Goal: Use online tool/utility: Utilize a website feature to perform a specific function

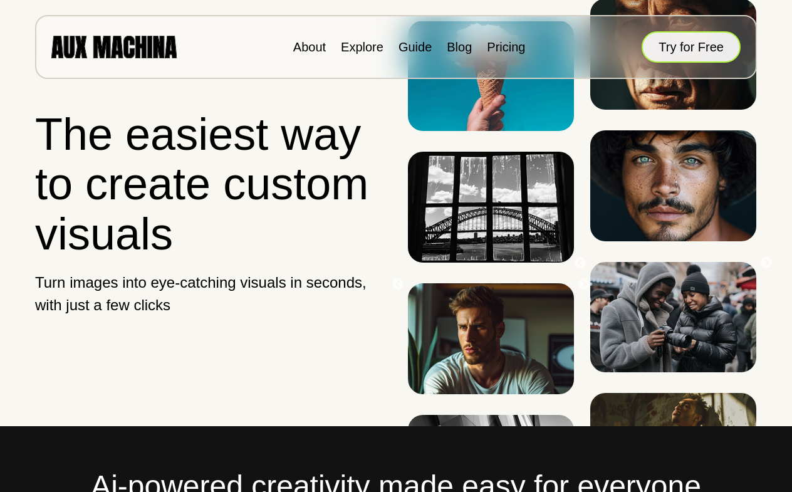
click at [679, 44] on button "Try for Free" at bounding box center [691, 46] width 99 height 31
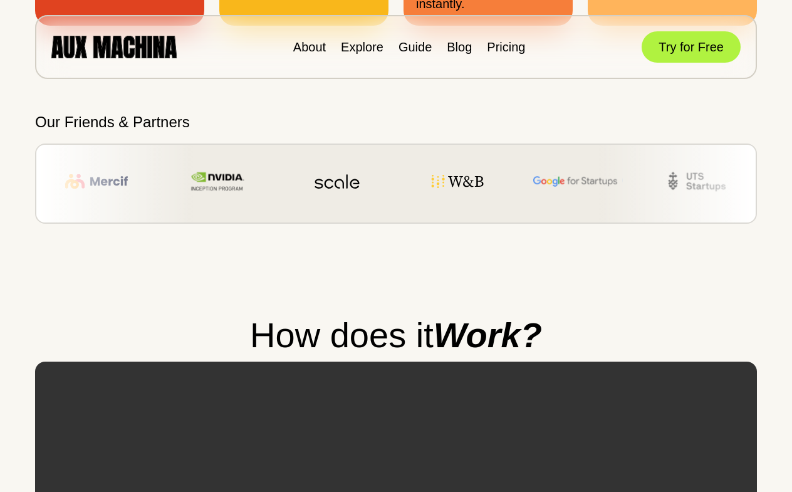
scroll to position [825, 0]
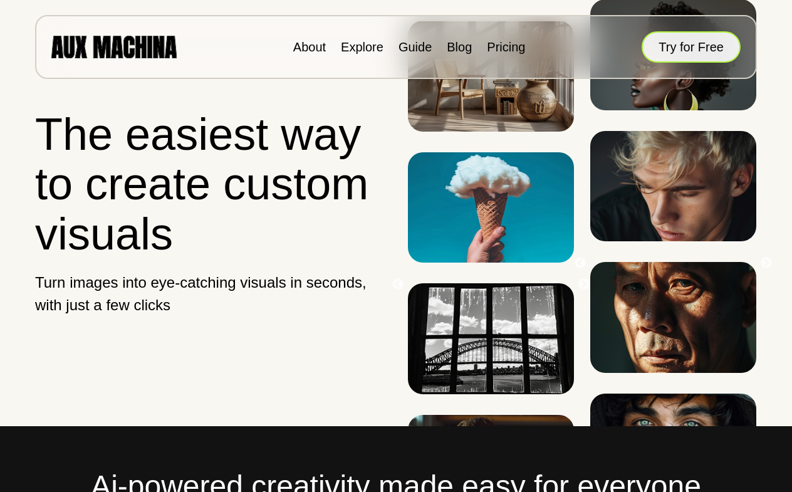
click at [708, 42] on button "Try for Free" at bounding box center [691, 46] width 99 height 31
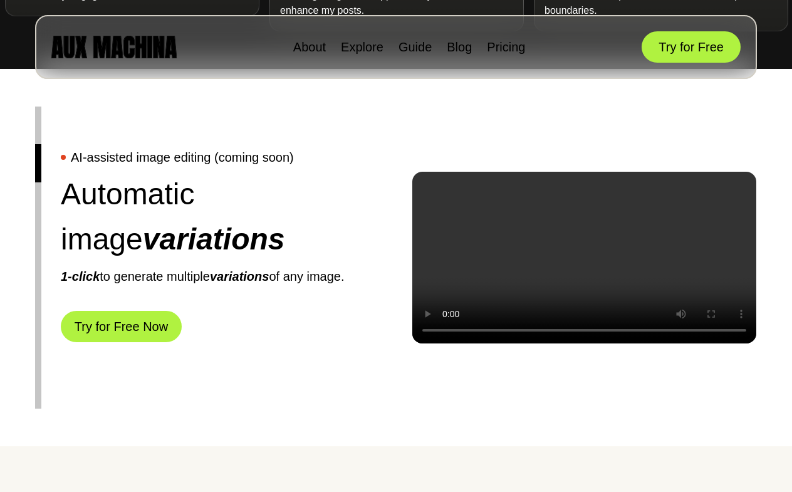
scroll to position [2806, 0]
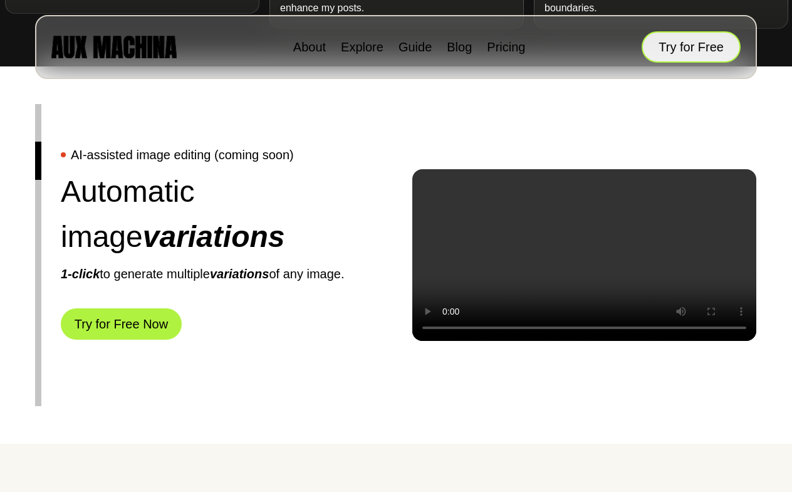
click at [707, 54] on button "Try for Free" at bounding box center [691, 46] width 99 height 31
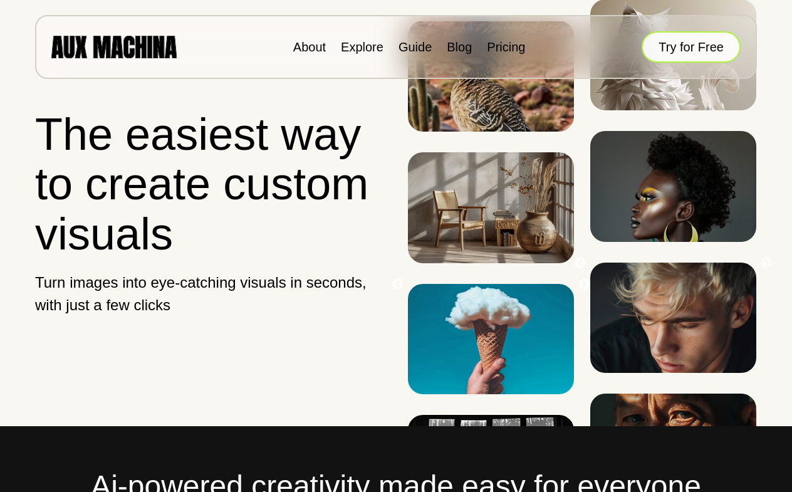
click at [694, 45] on button "Try for Free" at bounding box center [691, 46] width 99 height 31
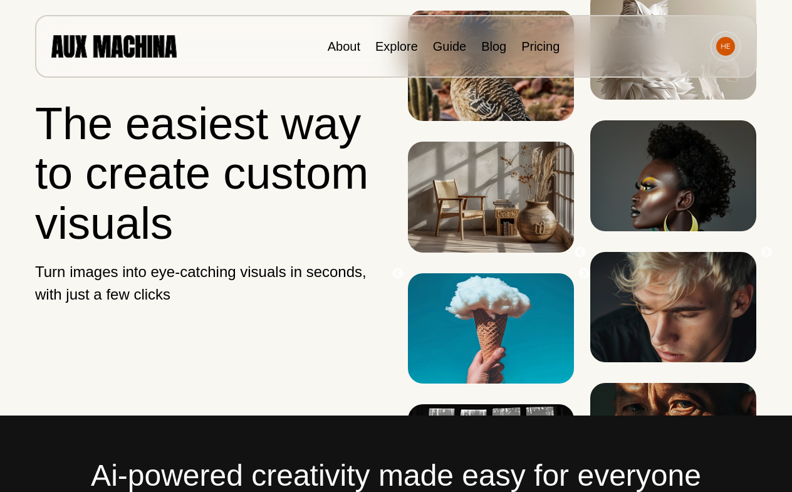
scroll to position [602, 0]
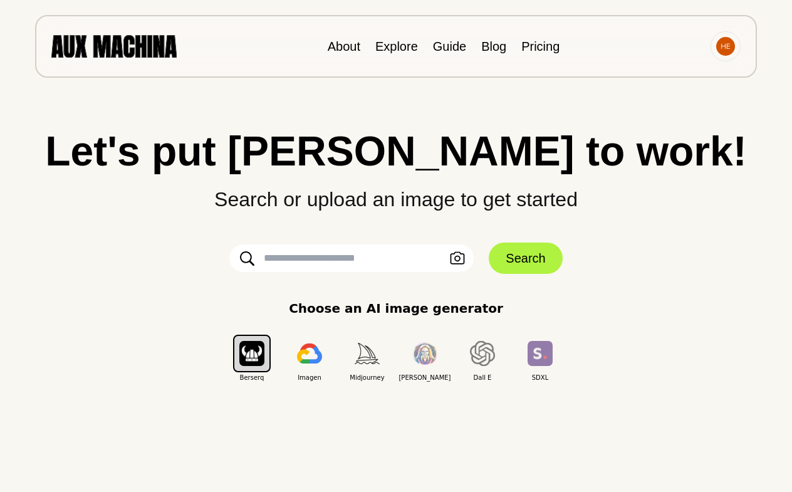
drag, startPoint x: 350, startPoint y: 249, endPoint x: 349, endPoint y: 256, distance: 7.0
click at [350, 256] on input "text" at bounding box center [351, 258] width 244 height 28
paste input "**********"
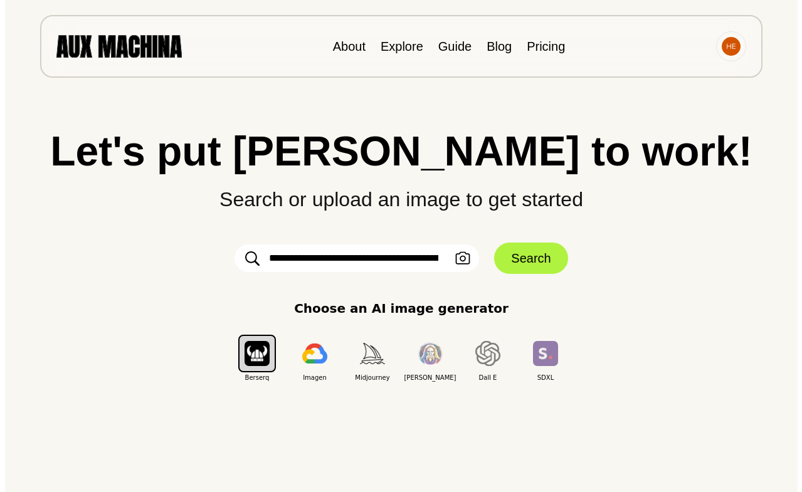
scroll to position [0, 1199]
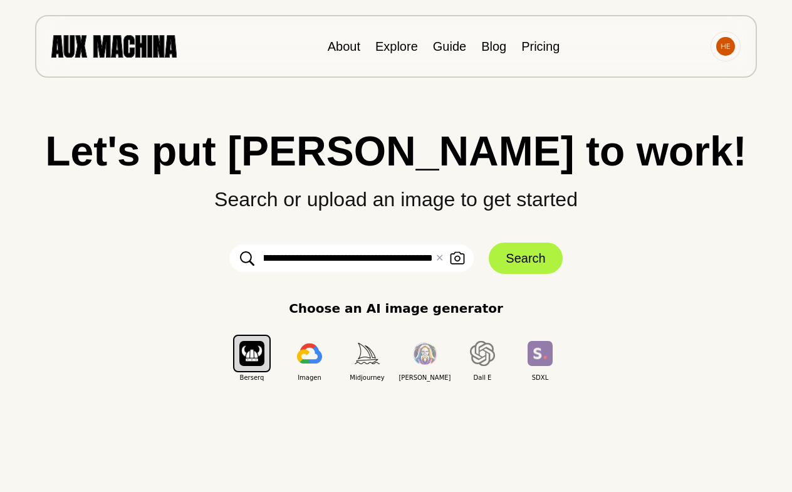
click at [320, 259] on input "**********" at bounding box center [351, 258] width 244 height 28
click at [317, 261] on input "**********" at bounding box center [351, 258] width 244 height 28
type input "**********"
click at [550, 258] on button "Search" at bounding box center [525, 258] width 73 height 31
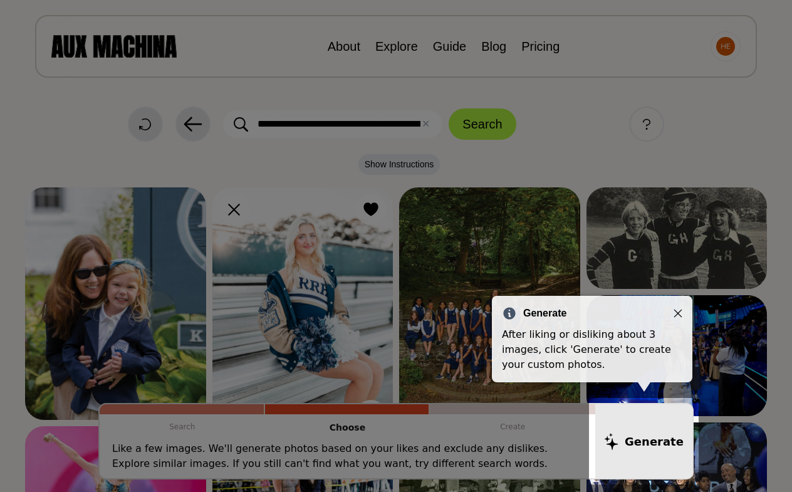
click at [678, 313] on icon "Close" at bounding box center [678, 314] width 8 height 8
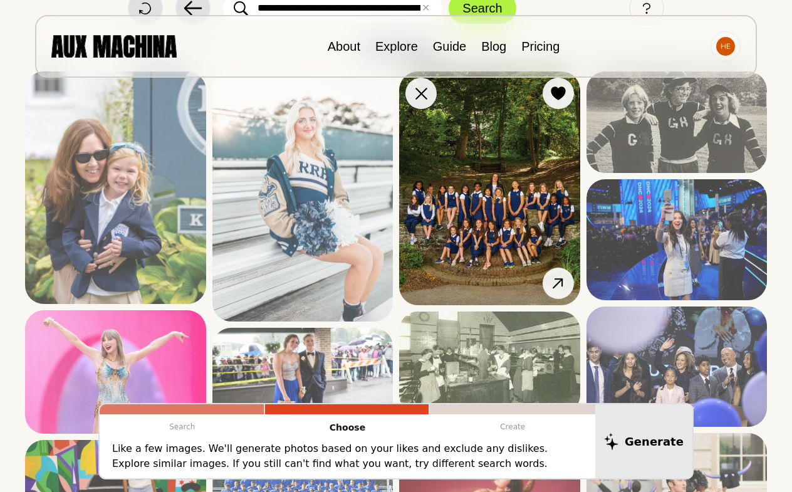
scroll to position [34, 0]
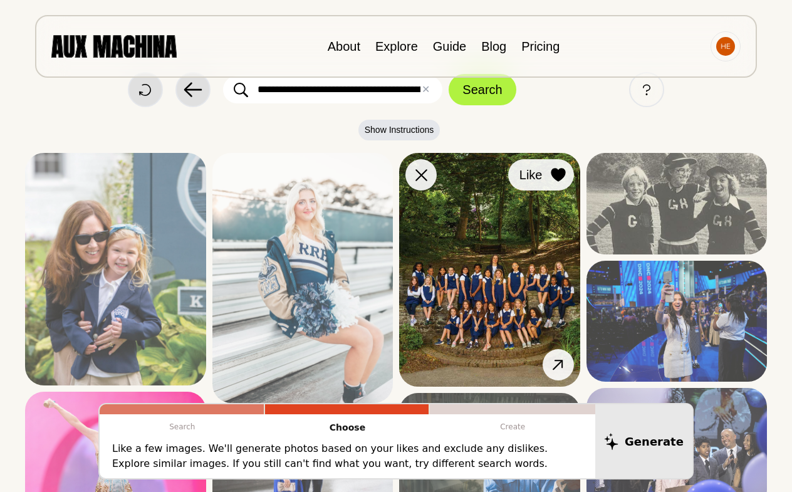
click at [560, 170] on icon at bounding box center [558, 175] width 14 height 14
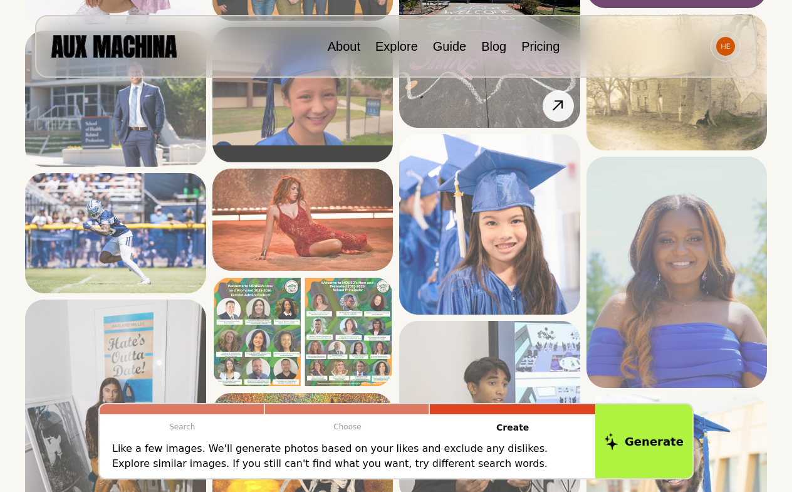
scroll to position [1586, 0]
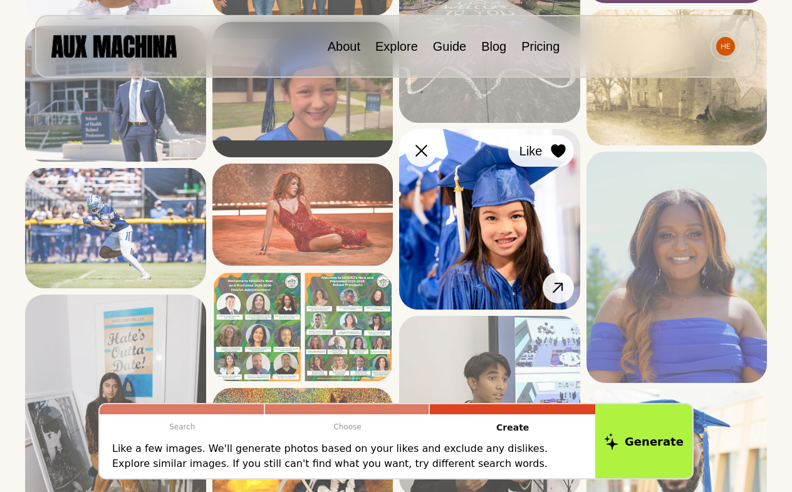
click at [557, 158] on div at bounding box center [558, 151] width 19 height 19
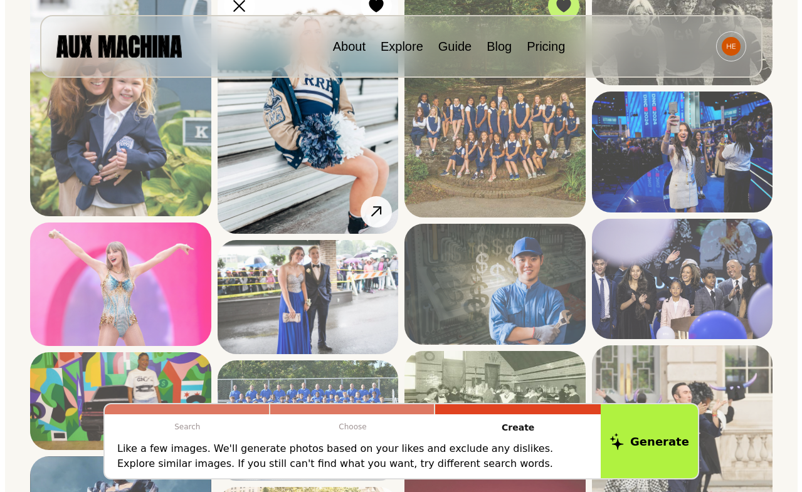
scroll to position [196, 0]
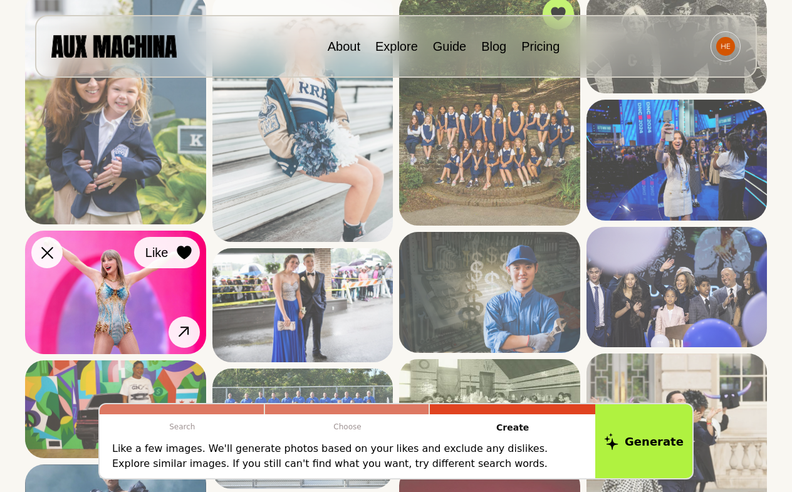
click at [187, 254] on icon at bounding box center [184, 253] width 14 height 14
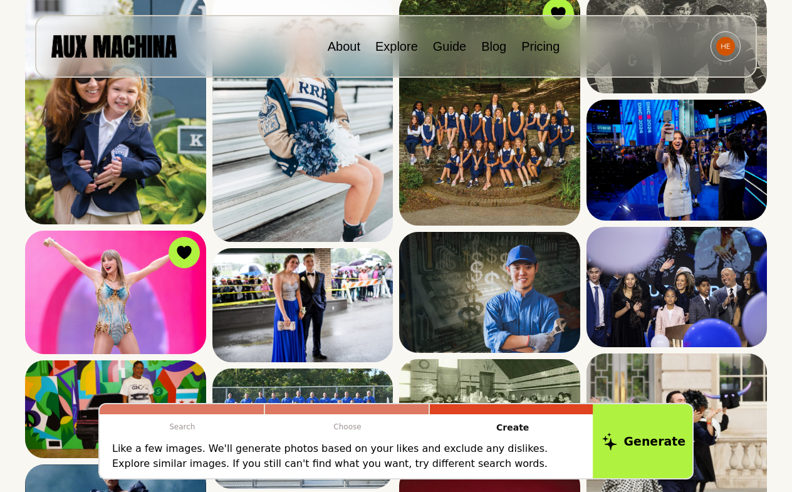
click at [622, 455] on button "Generate" at bounding box center [644, 441] width 102 height 78
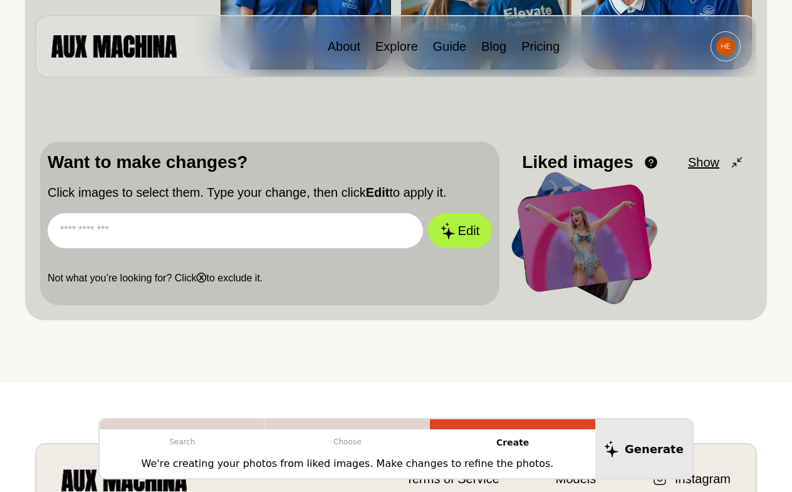
scroll to position [278, 0]
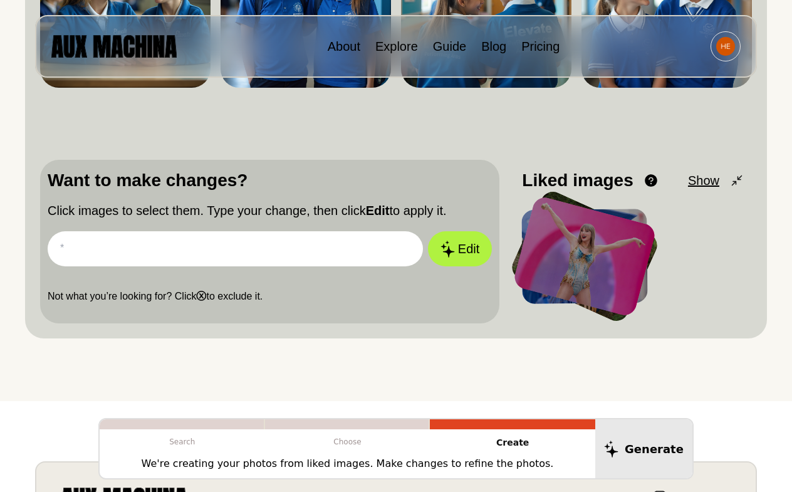
click at [590, 229] on div at bounding box center [584, 256] width 145 height 123
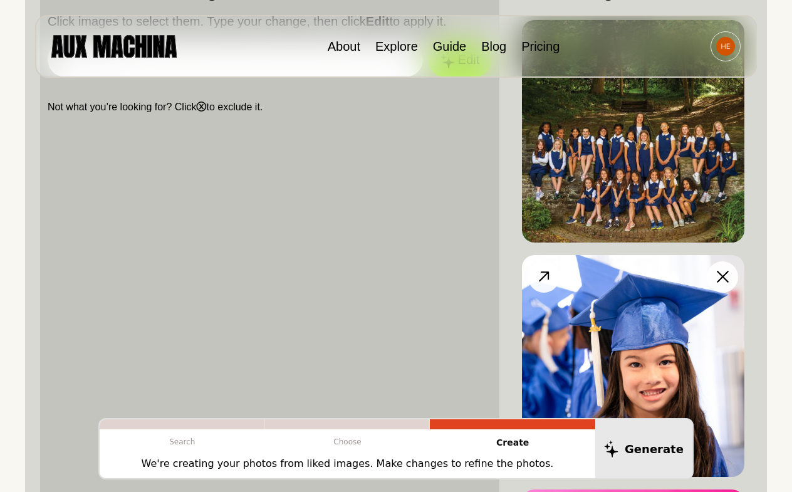
scroll to position [461, 0]
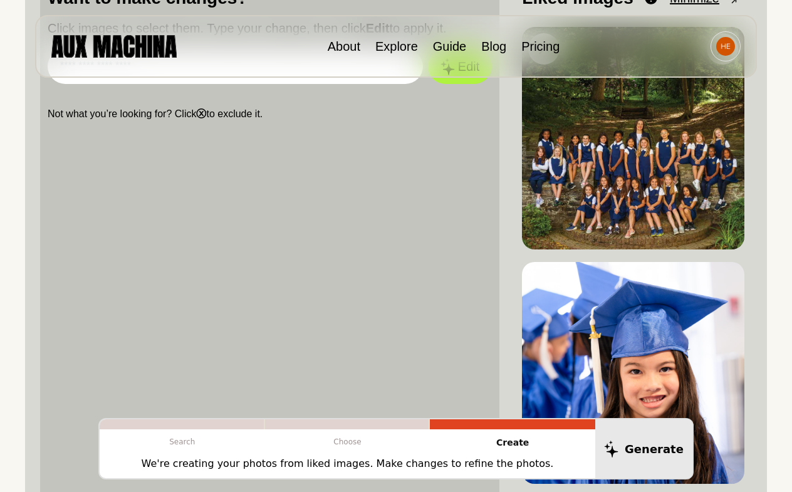
click at [690, 180] on img at bounding box center [633, 138] width 222 height 222
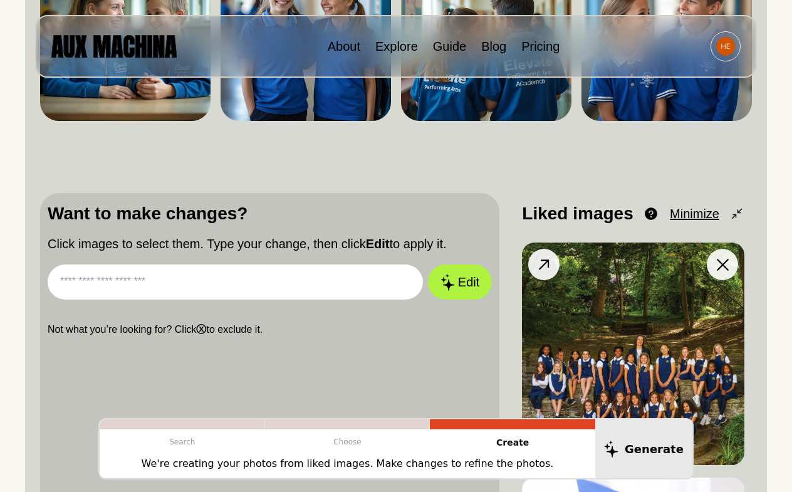
scroll to position [248, 0]
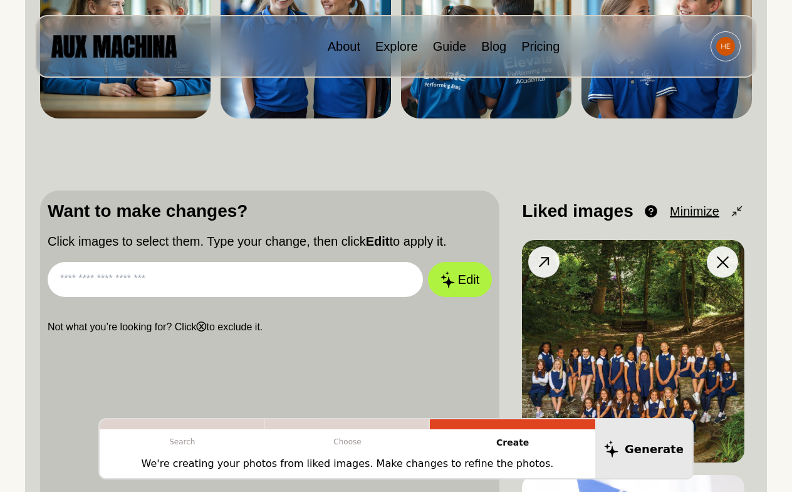
click at [606, 287] on img at bounding box center [633, 351] width 222 height 222
click at [306, 286] on input "text" at bounding box center [235, 279] width 375 height 35
type input "**********"
click at [468, 277] on button "Edit" at bounding box center [460, 279] width 68 height 37
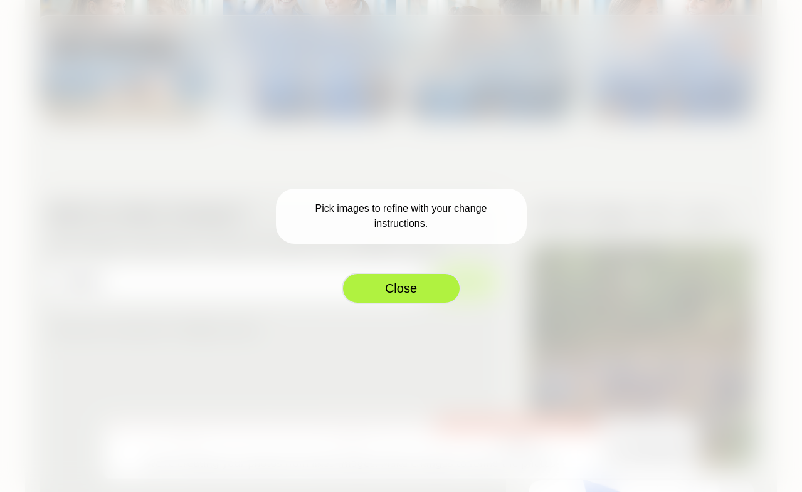
click at [454, 289] on button "Close" at bounding box center [401, 288] width 119 height 31
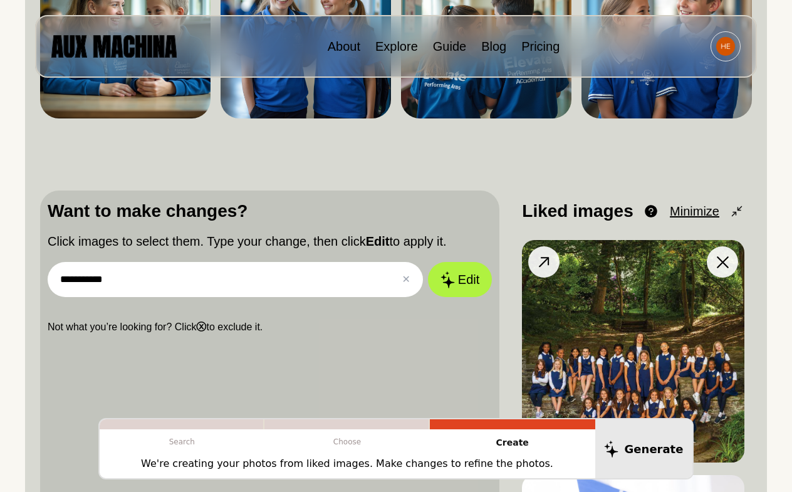
click at [597, 297] on img at bounding box center [633, 351] width 222 height 222
click at [607, 295] on img at bounding box center [633, 351] width 222 height 222
drag, startPoint x: 607, startPoint y: 295, endPoint x: 538, endPoint y: 296, distance: 69.0
click at [604, 295] on img at bounding box center [633, 351] width 222 height 222
click at [472, 288] on button "Edit" at bounding box center [460, 279] width 68 height 37
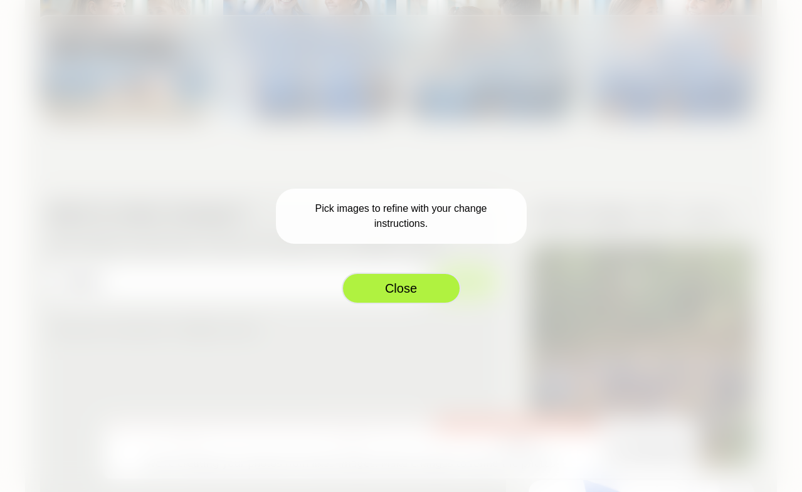
click at [444, 290] on button "Close" at bounding box center [401, 288] width 119 height 31
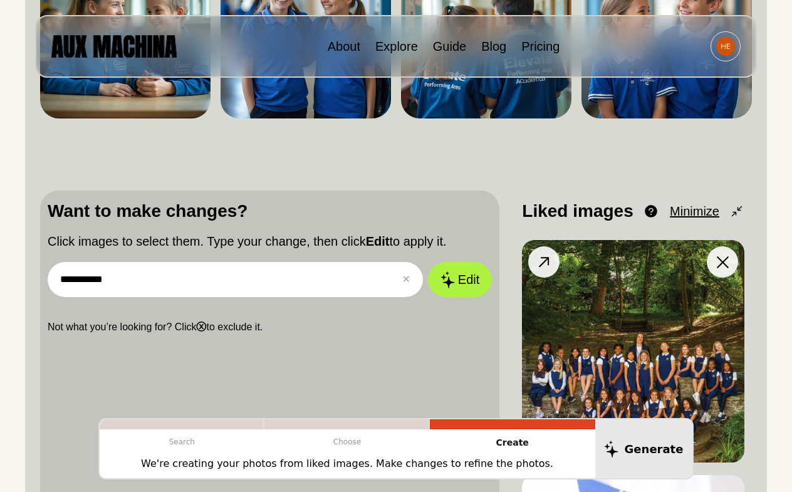
click at [577, 293] on img at bounding box center [633, 351] width 222 height 222
click at [550, 265] on icon at bounding box center [544, 262] width 18 height 18
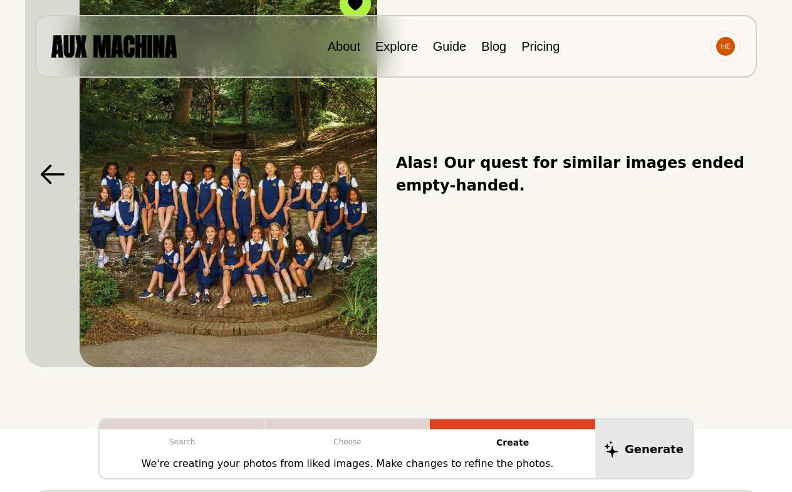
scroll to position [0, 0]
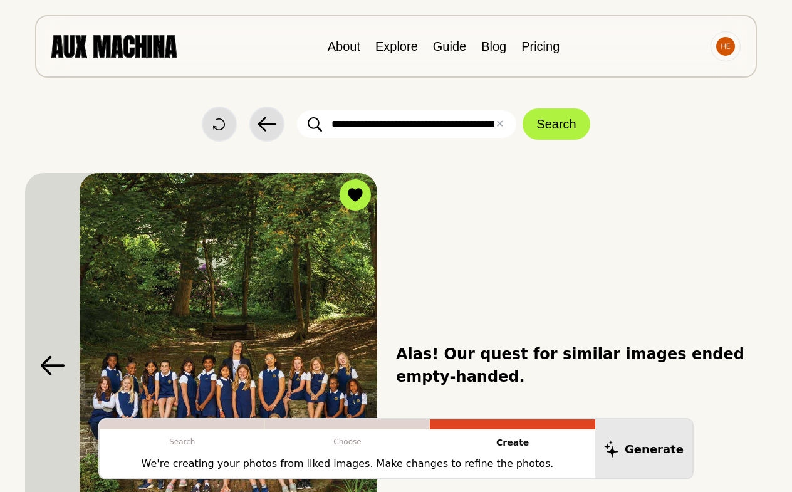
click at [53, 362] on icon at bounding box center [52, 365] width 25 height 20
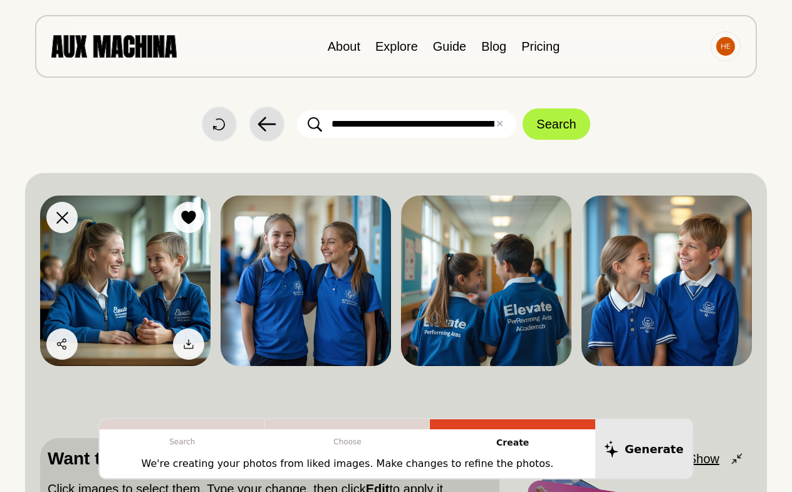
click at [184, 284] on img at bounding box center [125, 281] width 170 height 170
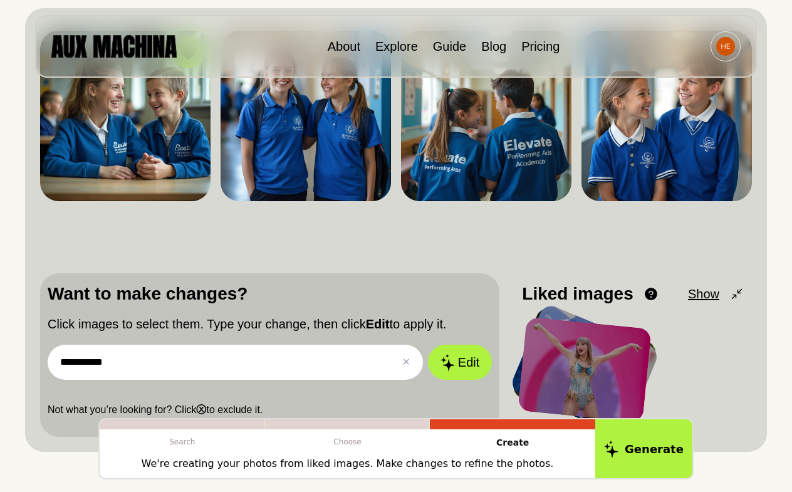
scroll to position [246, 0]
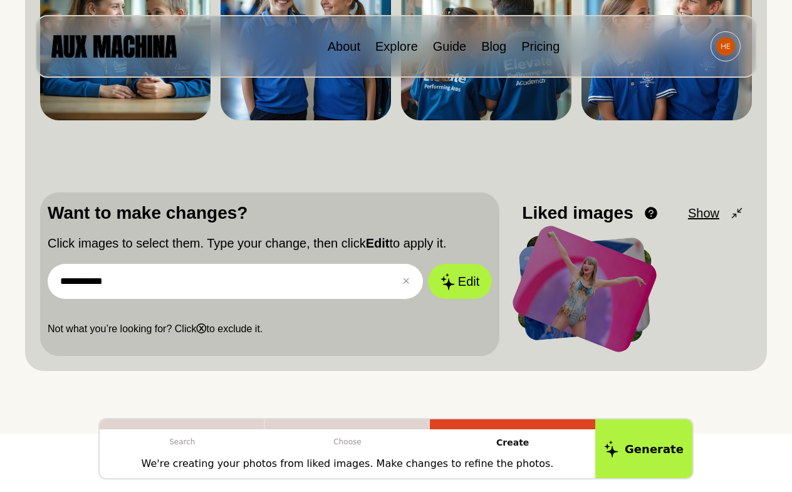
click at [234, 295] on input "**********" at bounding box center [235, 281] width 375 height 35
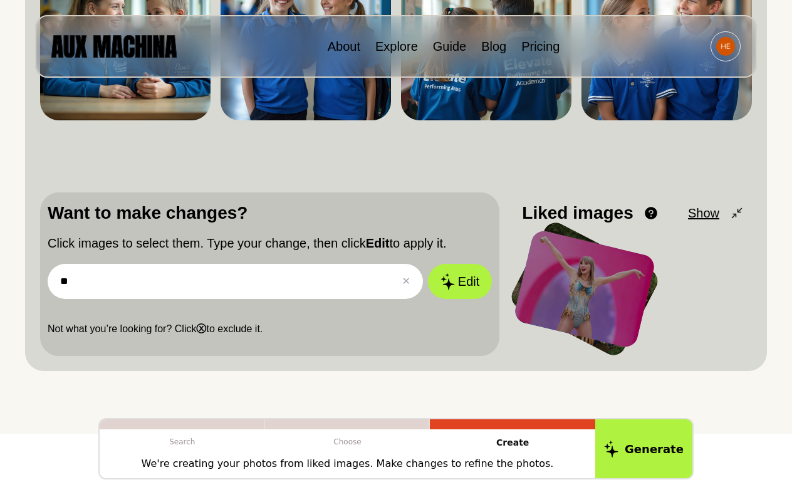
type input "*"
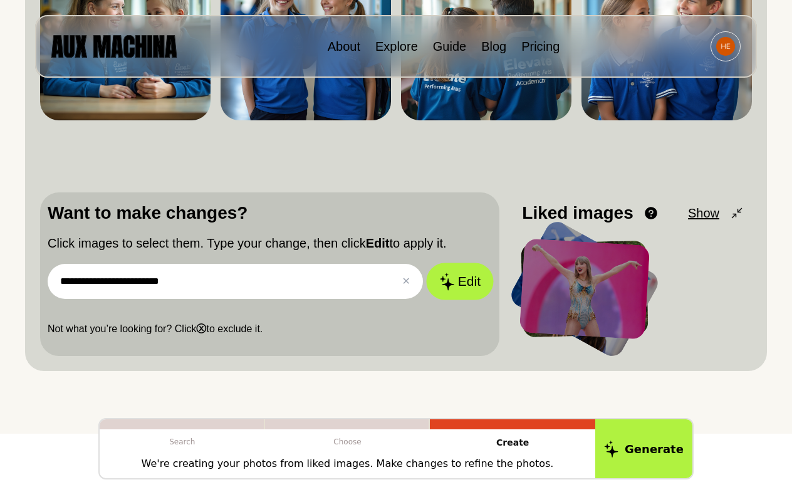
click at [437, 284] on button "Edit" at bounding box center [460, 281] width 68 height 37
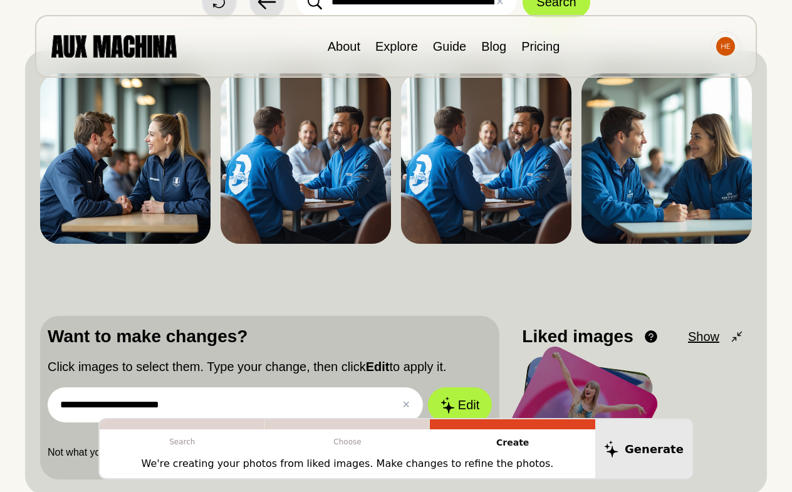
scroll to position [131, 0]
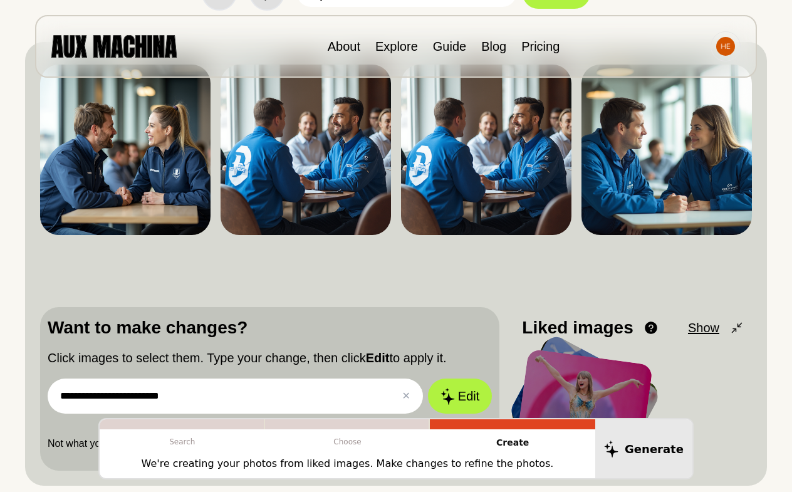
click at [258, 392] on input "**********" at bounding box center [235, 396] width 375 height 35
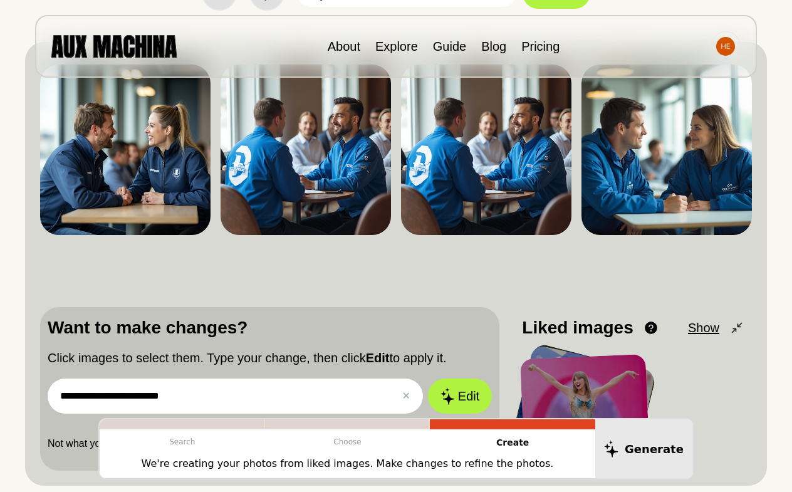
drag, startPoint x: 244, startPoint y: 400, endPoint x: 19, endPoint y: 399, distance: 225.6
click at [19, 399] on div "**********" at bounding box center [396, 208] width 792 height 679
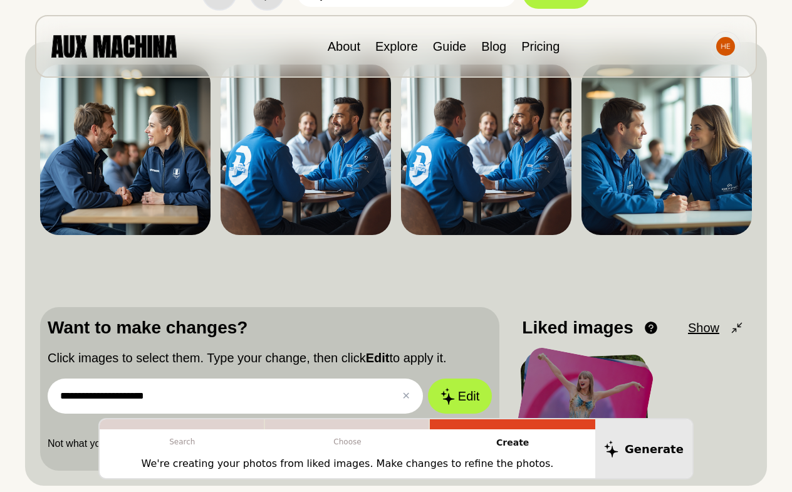
drag, startPoint x: 267, startPoint y: 394, endPoint x: 38, endPoint y: 393, distance: 229.4
click at [38, 393] on div "**********" at bounding box center [396, 264] width 742 height 444
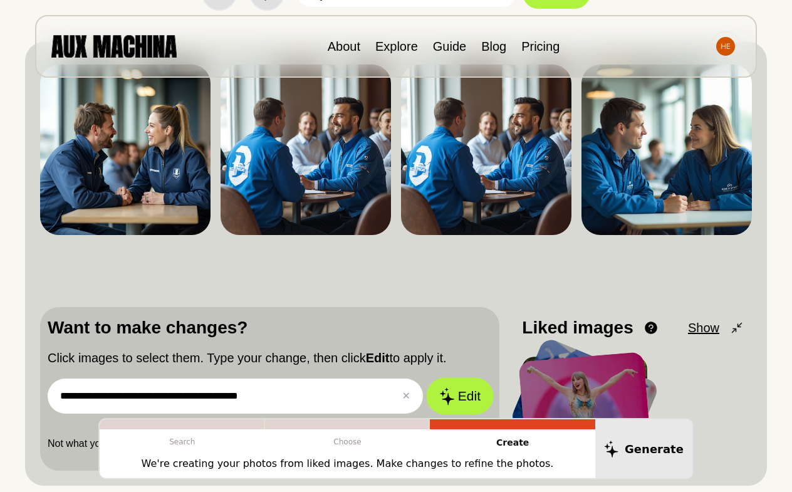
type input "**********"
click at [453, 399] on icon at bounding box center [446, 396] width 15 height 18
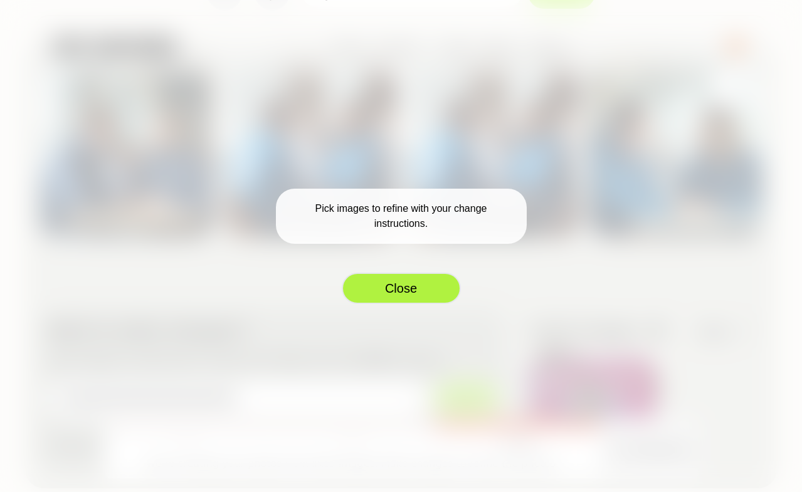
click at [406, 280] on button "Close" at bounding box center [401, 288] width 119 height 31
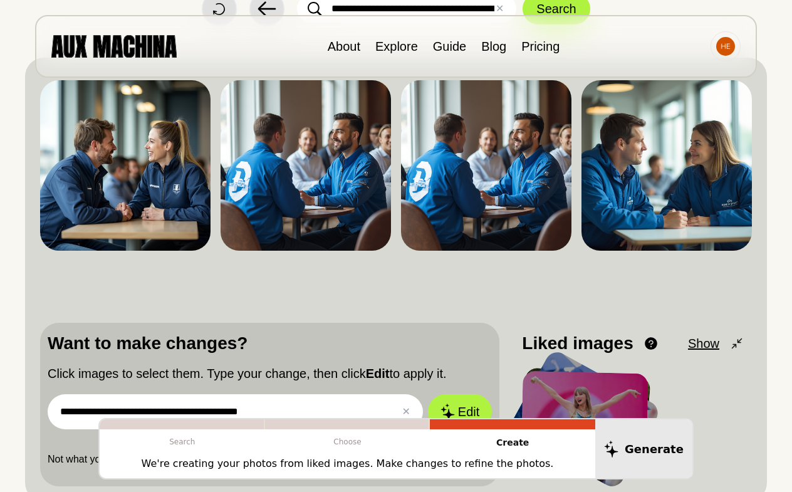
scroll to position [115, 0]
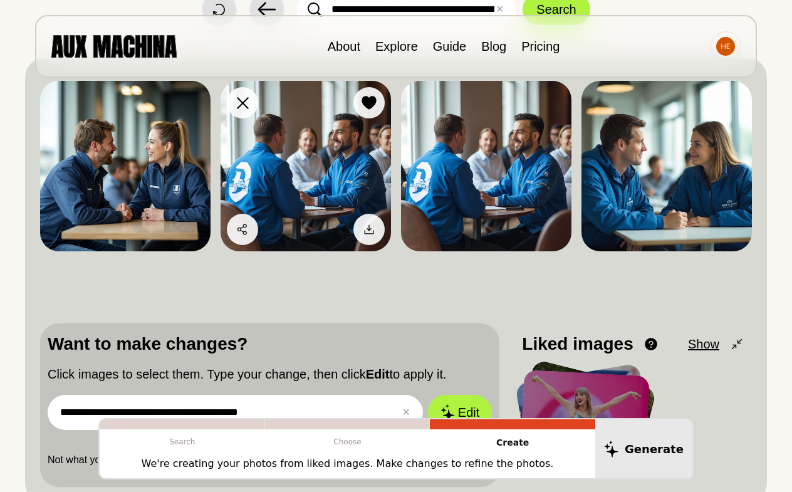
click at [308, 174] on img at bounding box center [306, 166] width 170 height 170
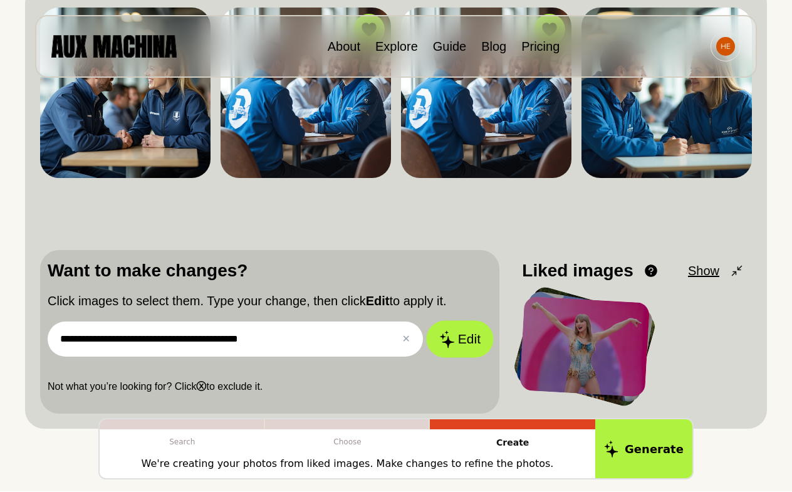
scroll to position [230, 0]
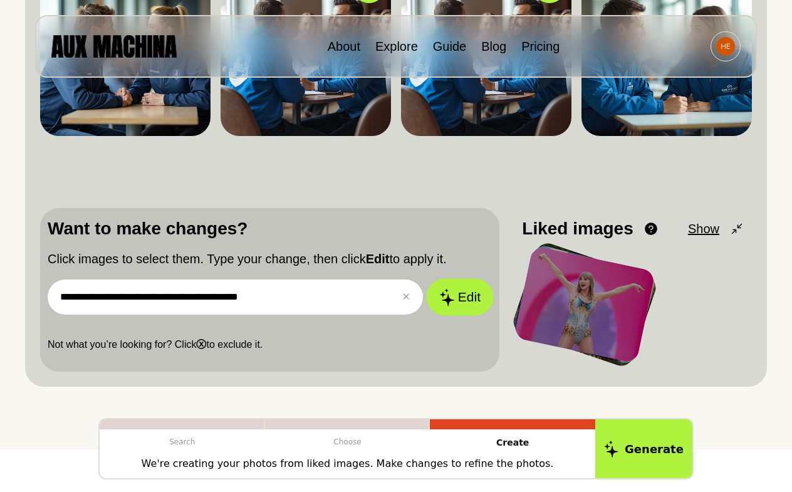
click at [462, 296] on button "Edit" at bounding box center [460, 297] width 68 height 37
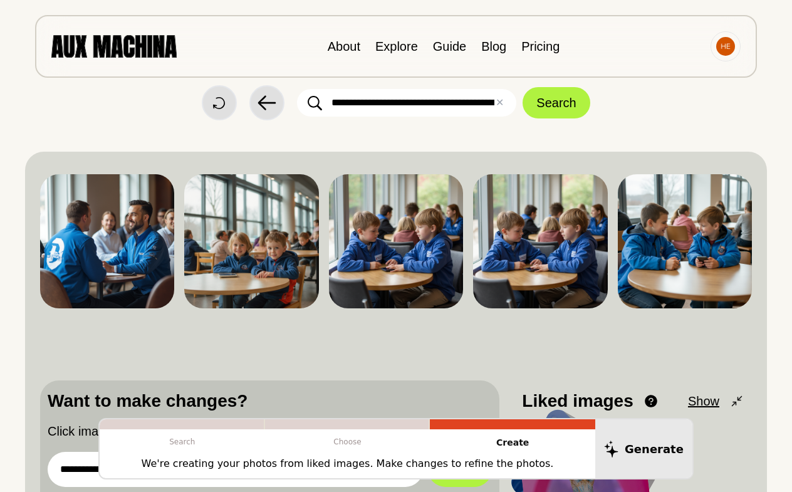
scroll to position [0, 0]
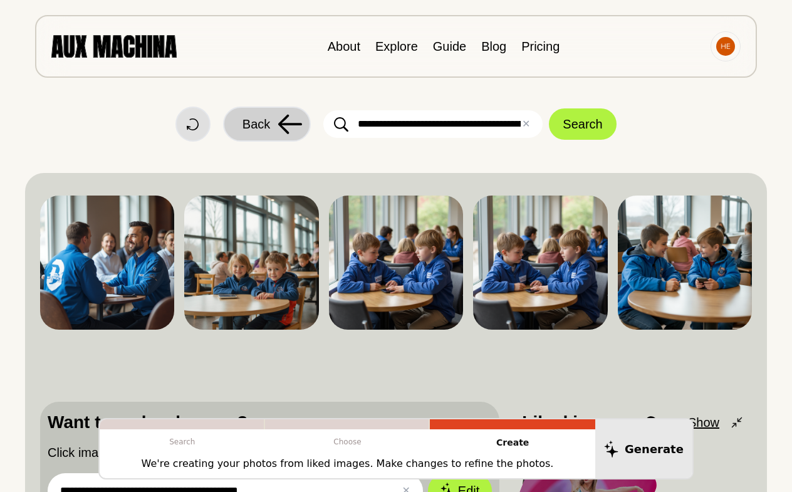
click at [270, 130] on button "Back" at bounding box center [267, 124] width 88 height 35
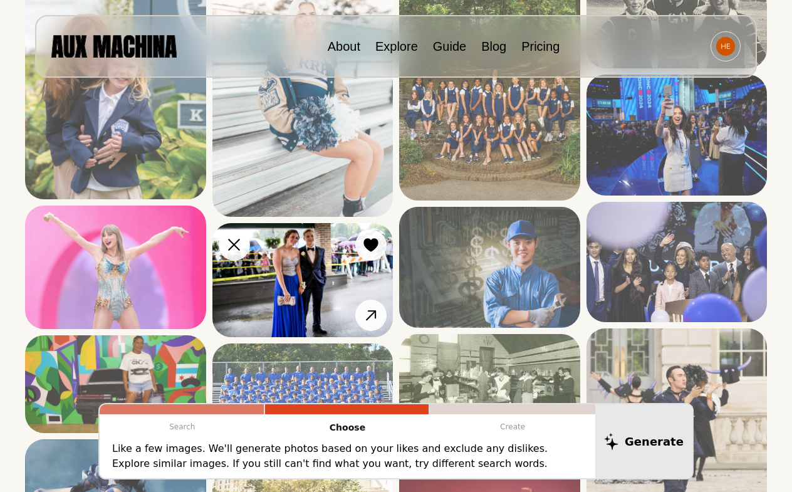
scroll to position [349, 0]
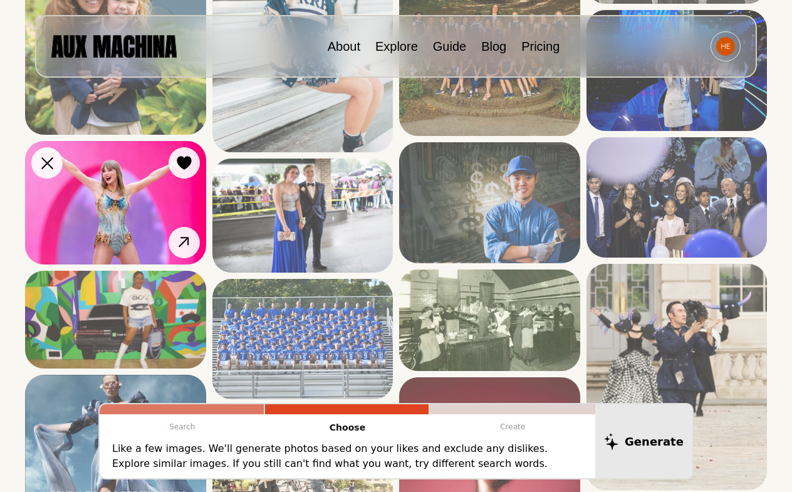
click at [106, 233] on img at bounding box center [115, 202] width 181 height 123
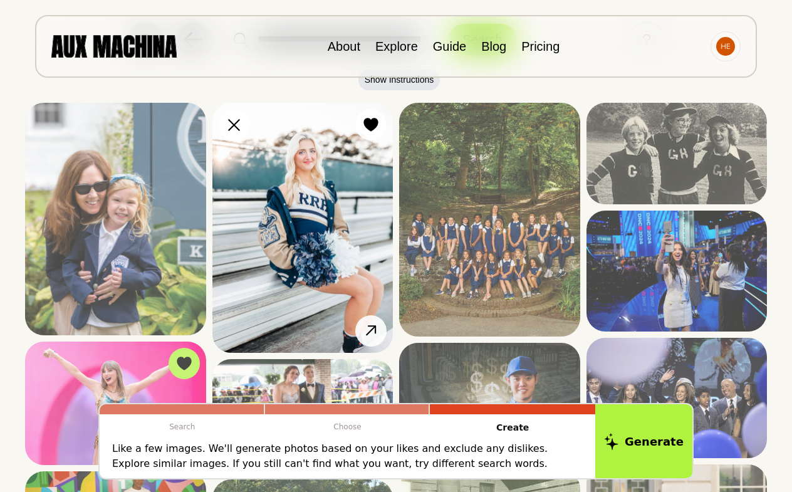
scroll to position [50, 0]
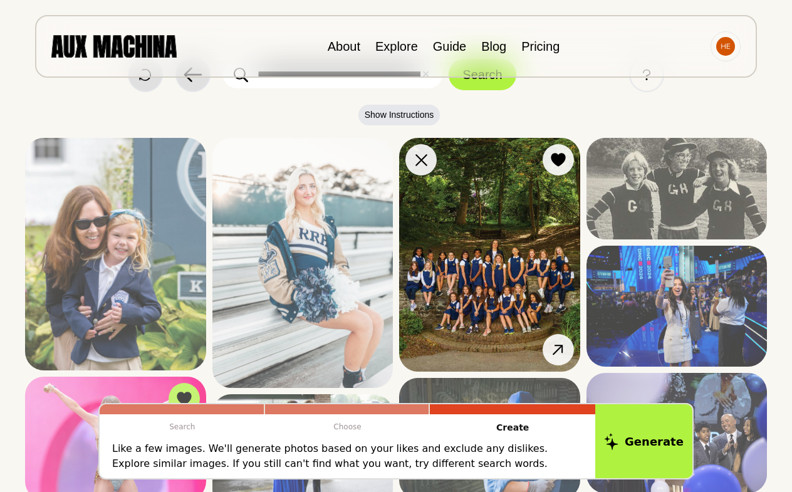
click at [488, 255] on img at bounding box center [489, 255] width 181 height 234
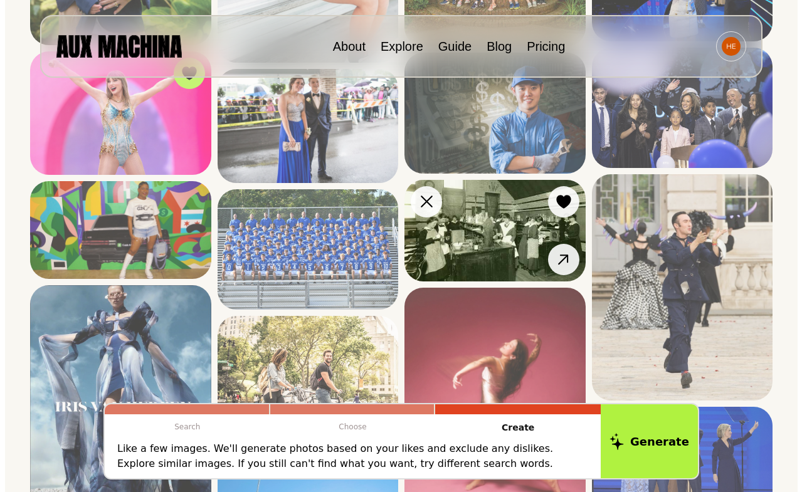
scroll to position [407, 0]
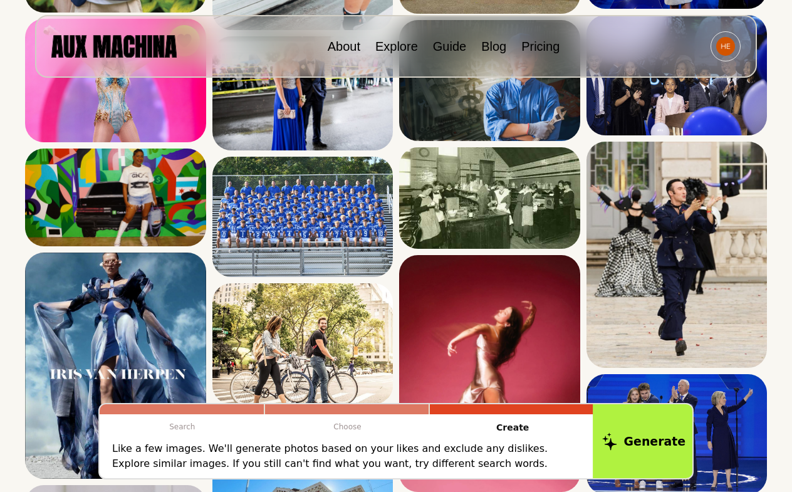
click at [659, 436] on button "Generate" at bounding box center [644, 441] width 102 height 78
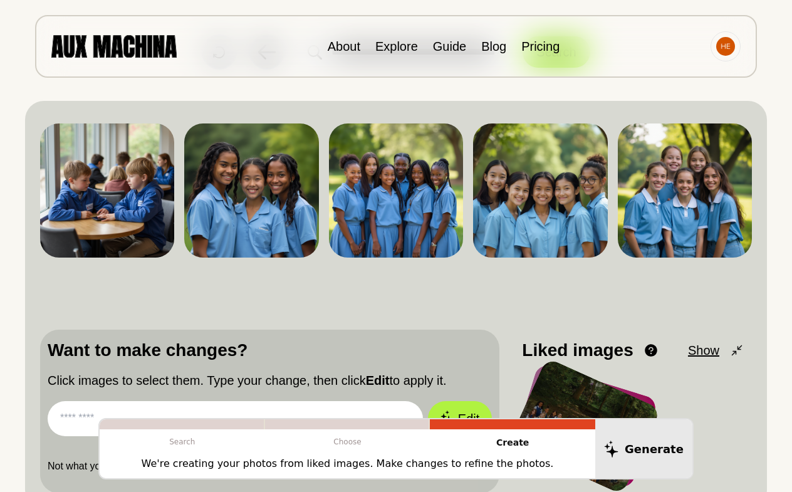
scroll to position [128, 0]
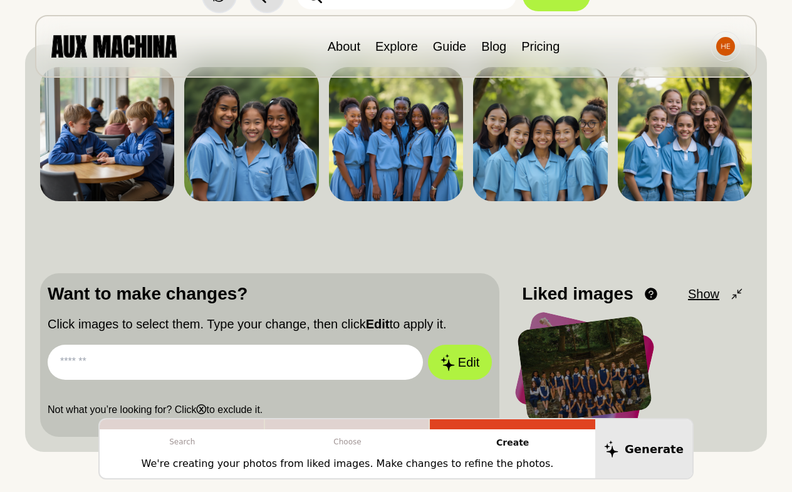
click at [169, 374] on input "text" at bounding box center [235, 362] width 375 height 35
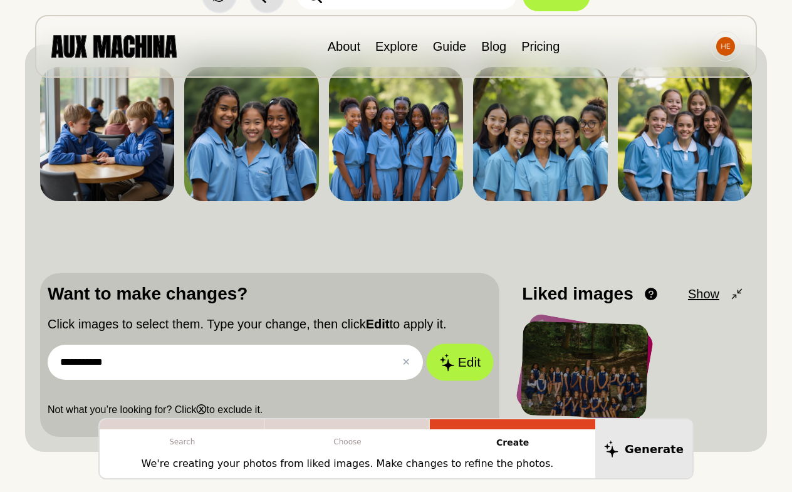
click at [464, 359] on button "Edit" at bounding box center [460, 362] width 68 height 37
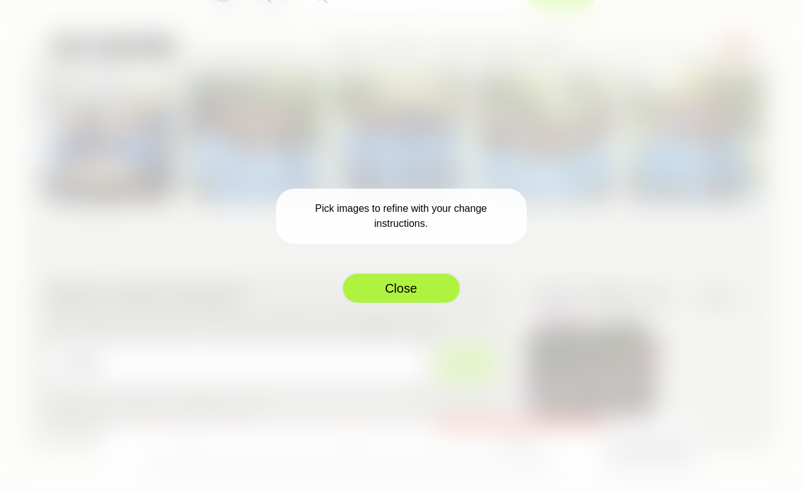
click at [400, 295] on button "Close" at bounding box center [401, 288] width 119 height 31
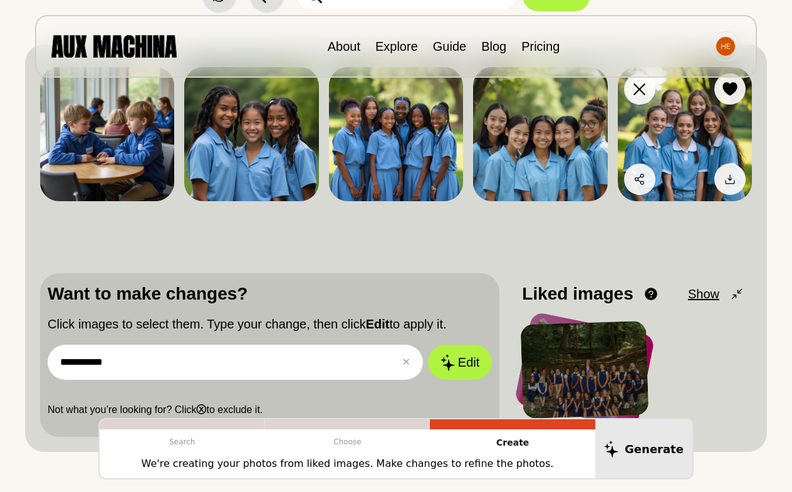
click at [689, 117] on img at bounding box center [685, 134] width 134 height 134
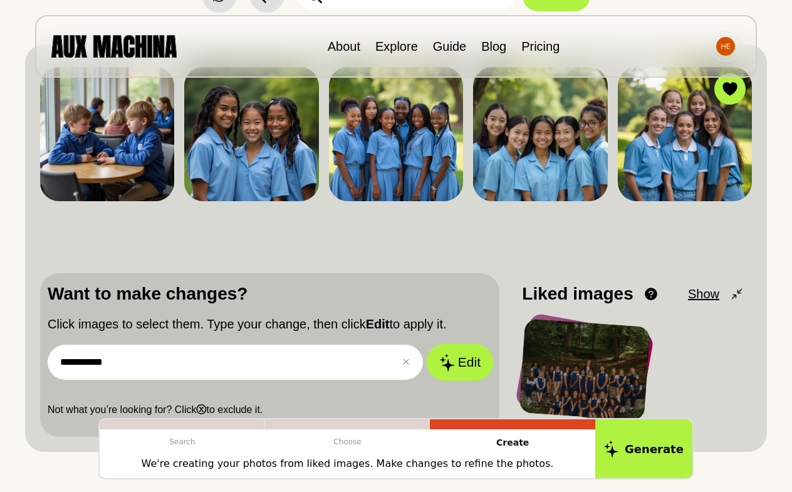
click at [462, 364] on button "Edit" at bounding box center [460, 362] width 68 height 37
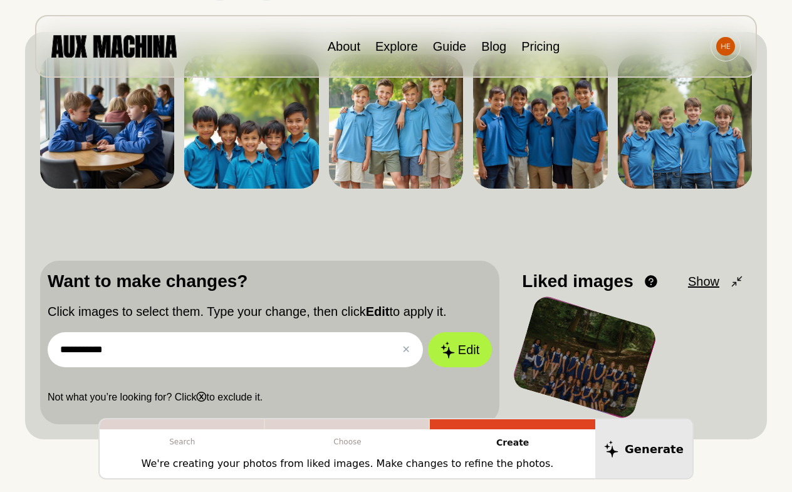
scroll to position [152, 0]
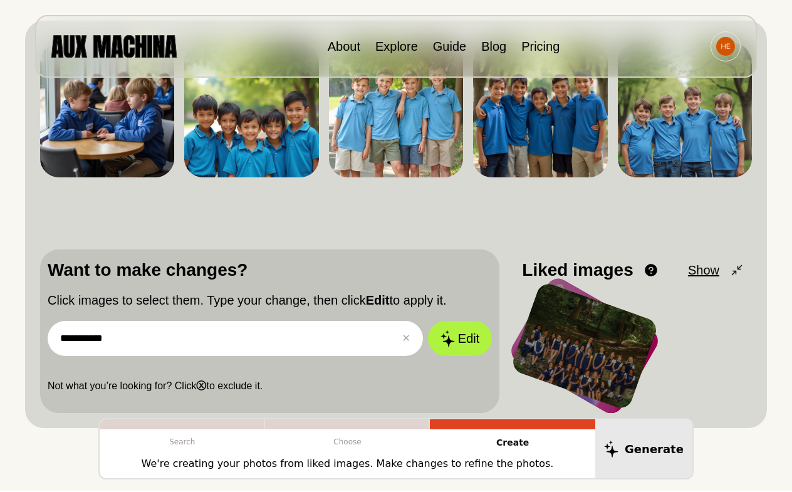
click at [118, 345] on input "**********" at bounding box center [235, 338] width 375 height 35
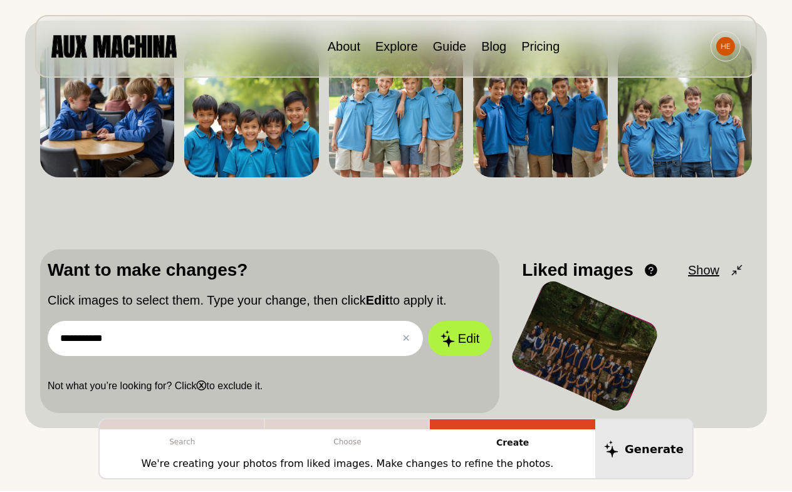
drag, startPoint x: 112, startPoint y: 348, endPoint x: 88, endPoint y: 338, distance: 25.5
click at [88, 338] on input "**********" at bounding box center [235, 338] width 375 height 35
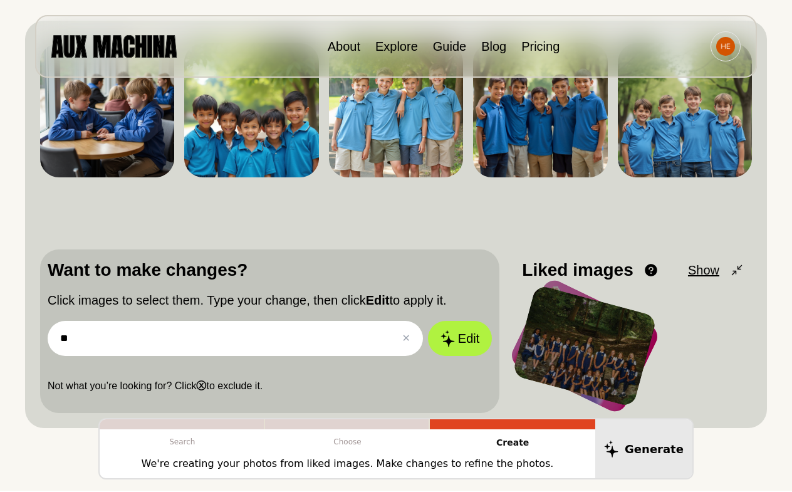
type input "*"
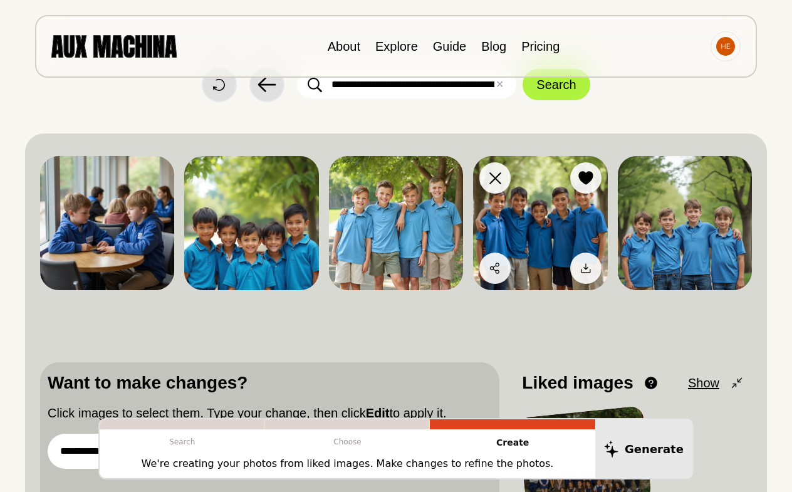
scroll to position [36, 0]
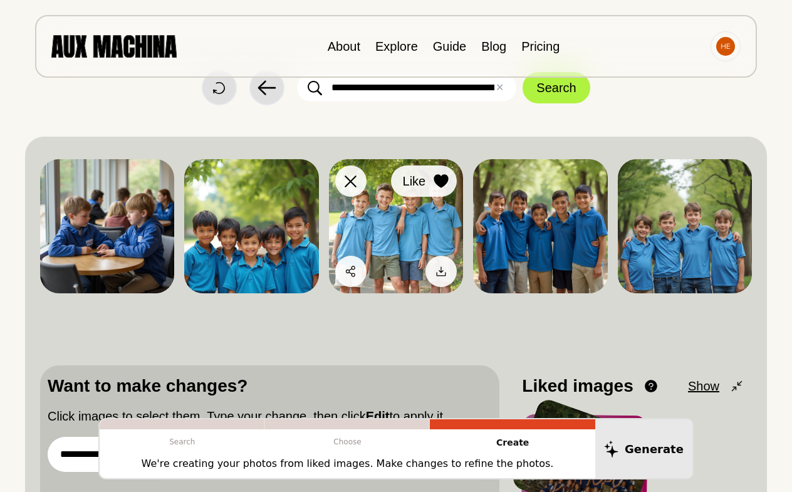
click at [449, 177] on div at bounding box center [441, 181] width 19 height 19
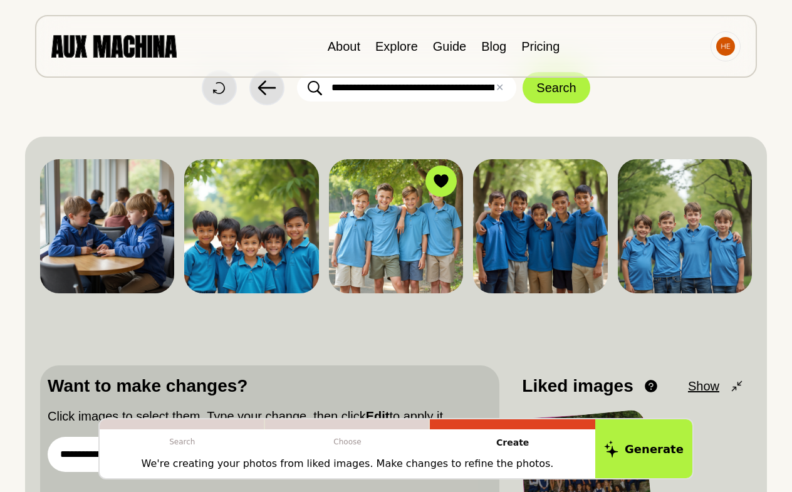
scroll to position [268, 0]
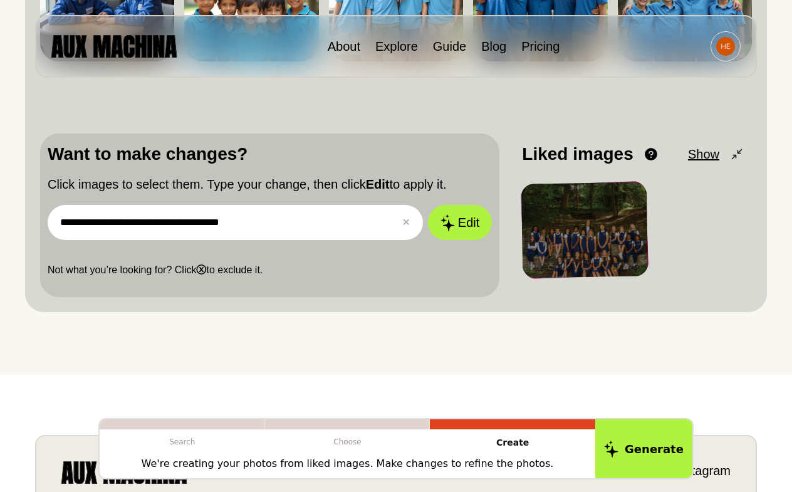
click at [291, 224] on input "**********" at bounding box center [235, 222] width 375 height 35
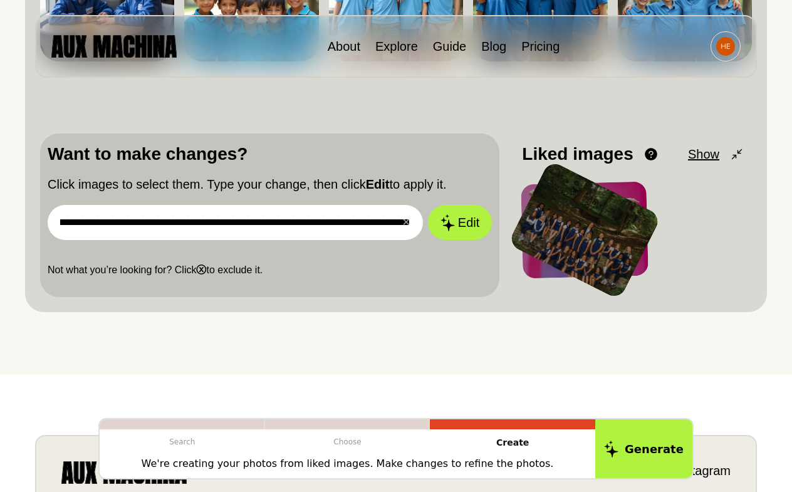
scroll to position [0, 79]
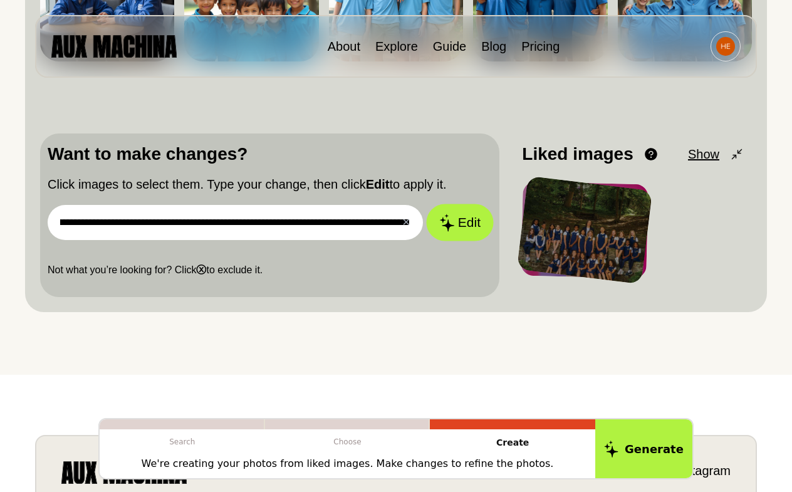
click at [455, 214] on button "Edit" at bounding box center [460, 222] width 68 height 37
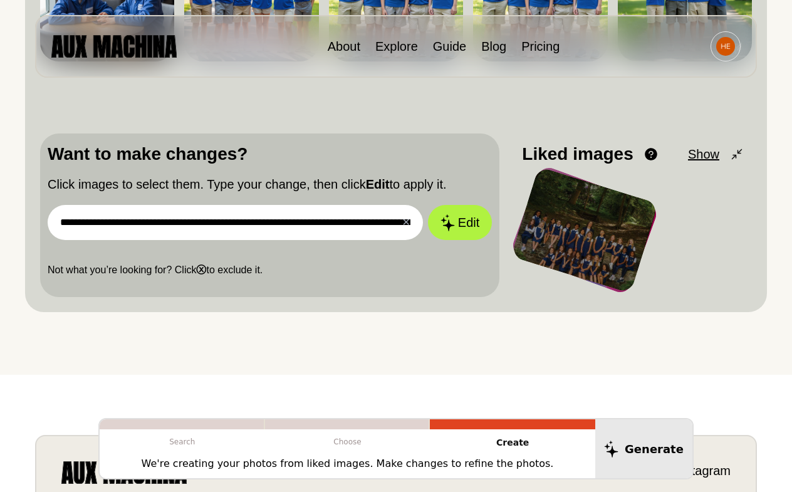
scroll to position [0, 0]
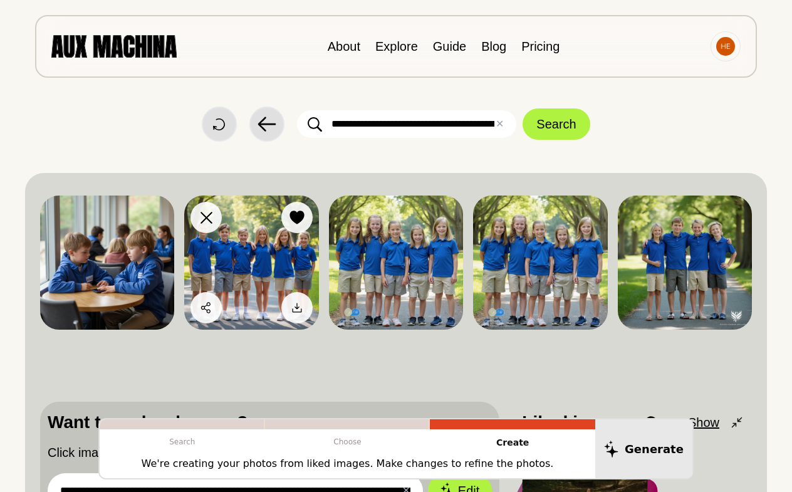
click at [246, 243] on img at bounding box center [251, 263] width 134 height 134
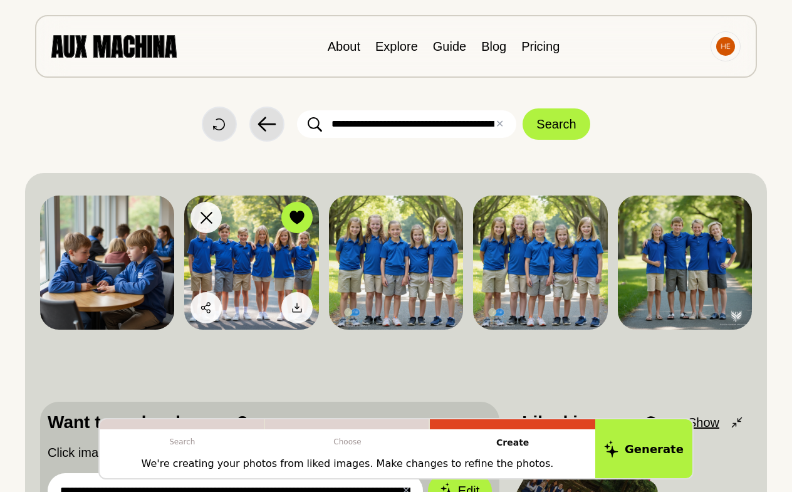
click at [253, 253] on img at bounding box center [251, 263] width 134 height 134
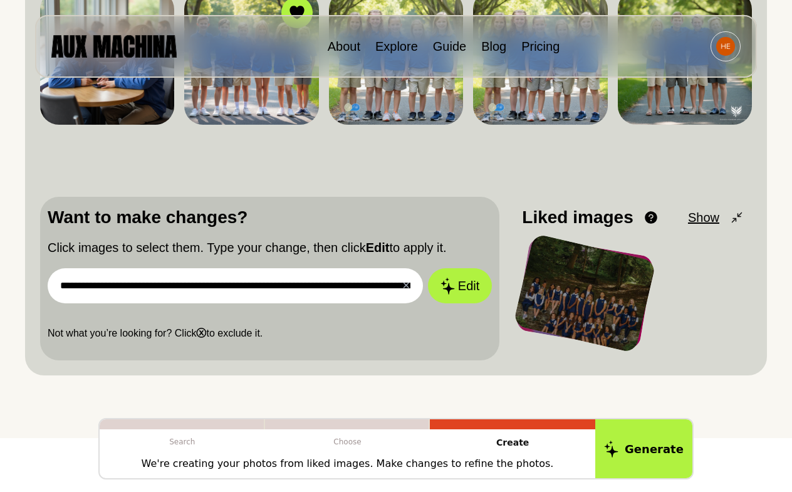
scroll to position [206, 0]
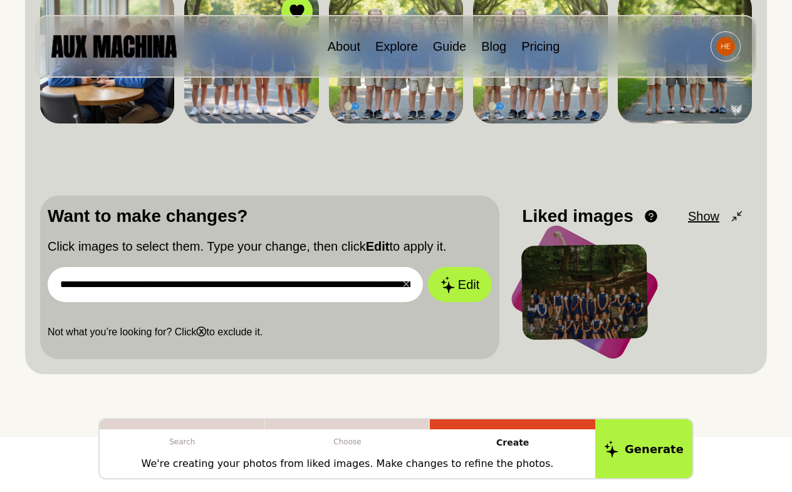
click at [318, 291] on input "**********" at bounding box center [235, 284] width 375 height 35
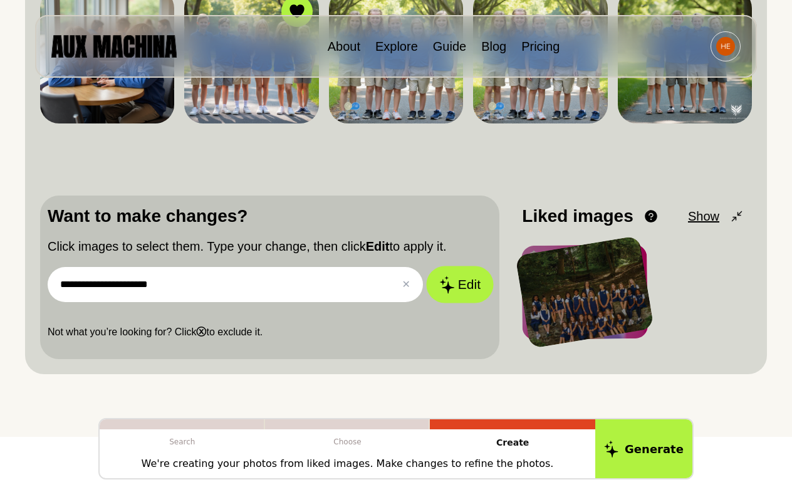
click at [466, 297] on button "Edit" at bounding box center [460, 284] width 68 height 37
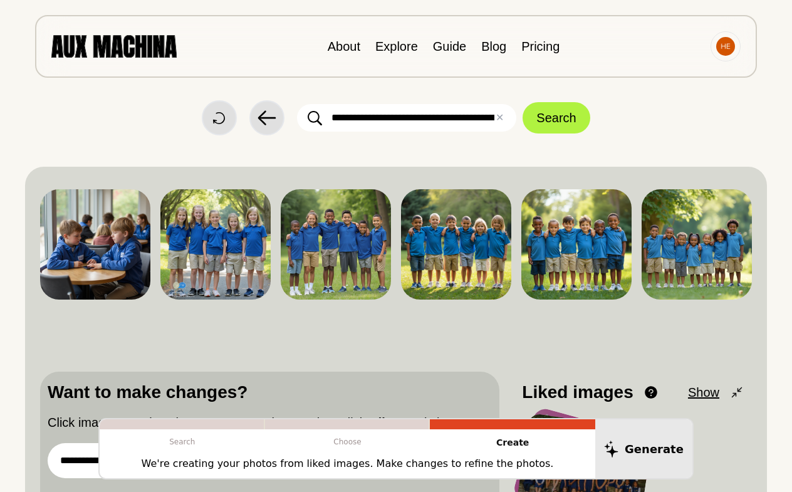
scroll to position [0, 0]
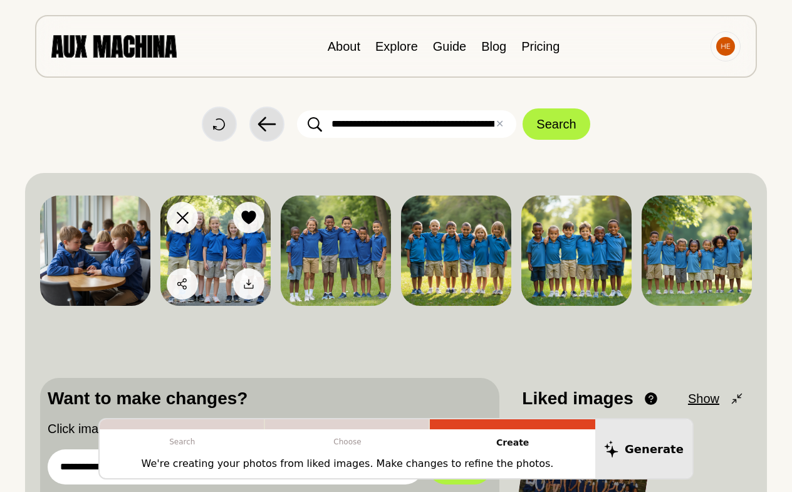
click at [258, 209] on button "Like" at bounding box center [248, 217] width 31 height 31
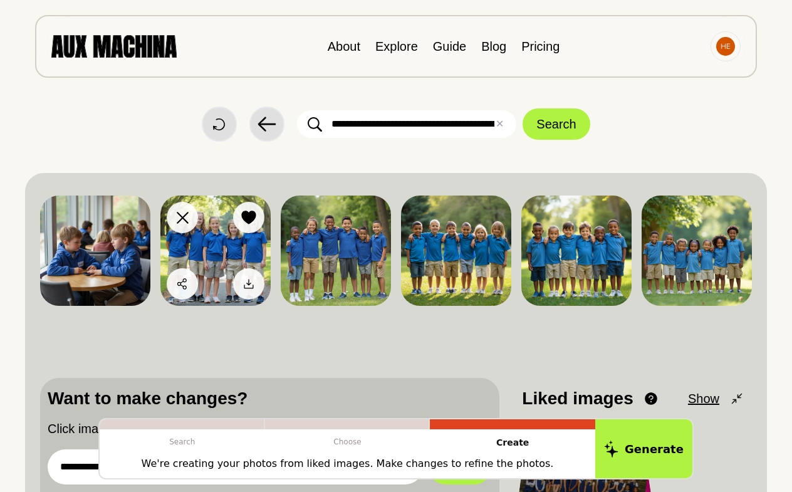
click at [249, 218] on icon at bounding box center [248, 218] width 14 height 14
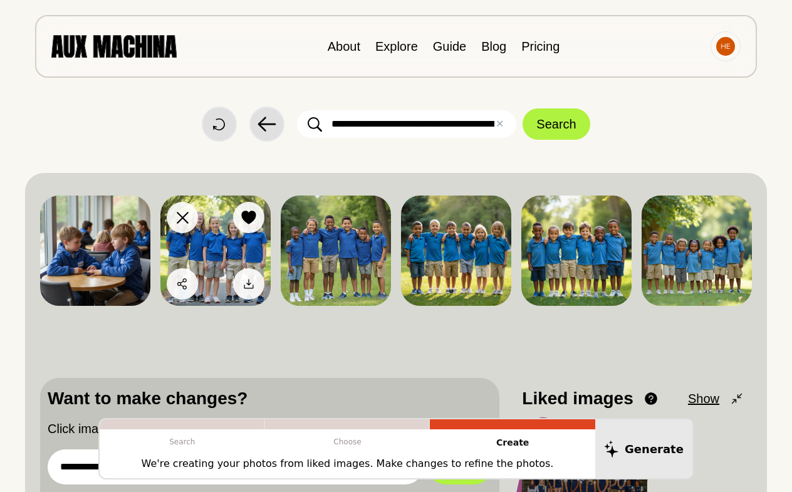
click at [246, 218] on icon at bounding box center [248, 218] width 14 height 14
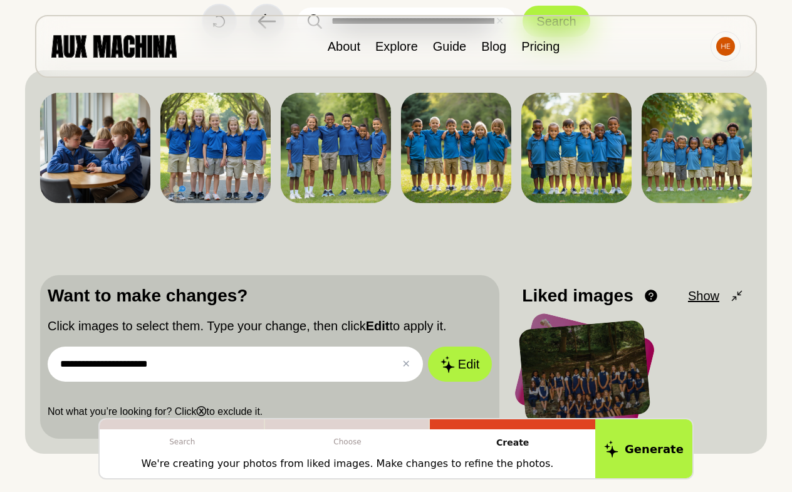
scroll to position [103, 0]
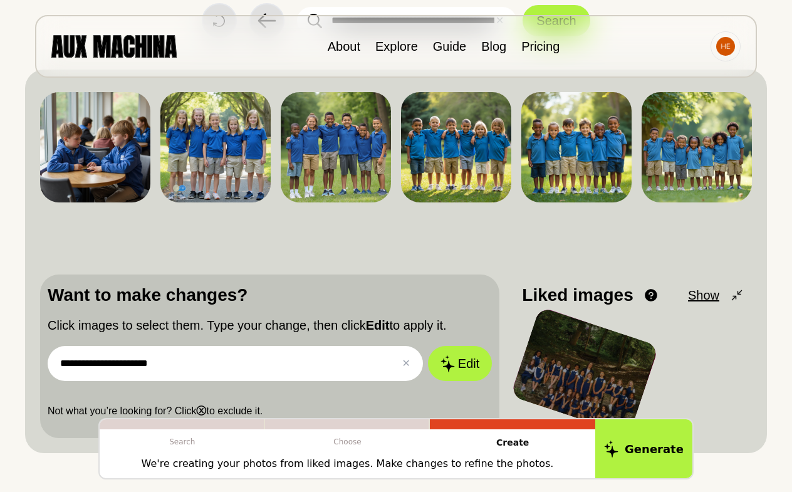
click at [233, 357] on input "**********" at bounding box center [235, 363] width 375 height 35
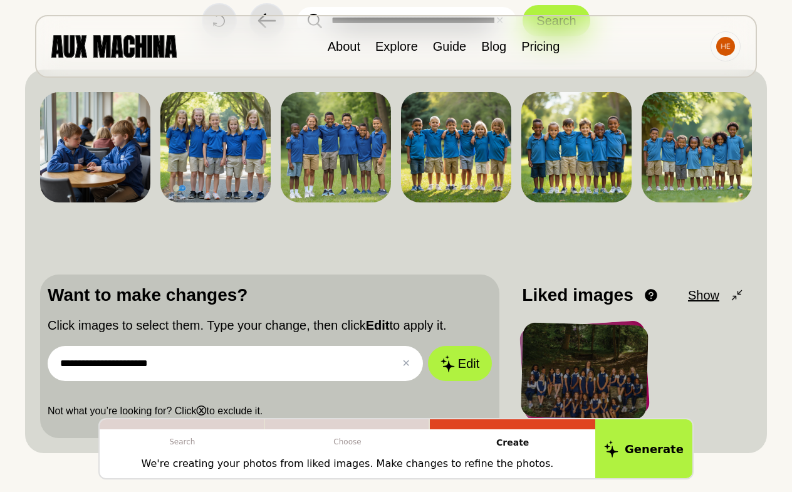
click at [233, 357] on input "**********" at bounding box center [235, 363] width 375 height 35
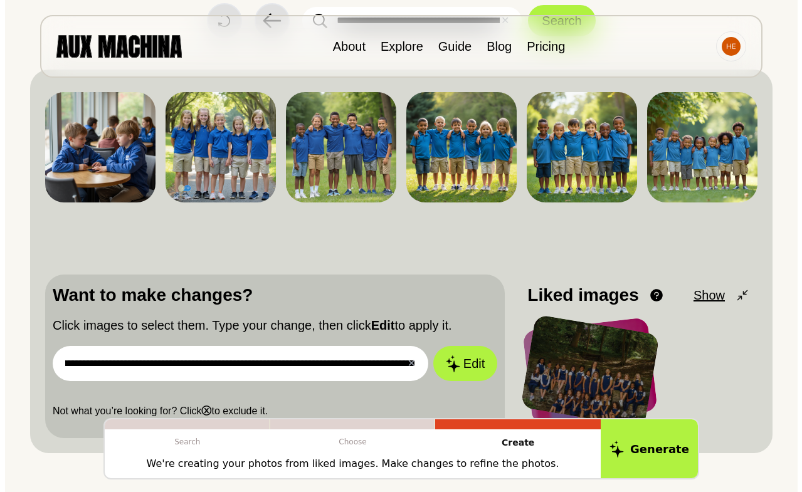
scroll to position [0, 75]
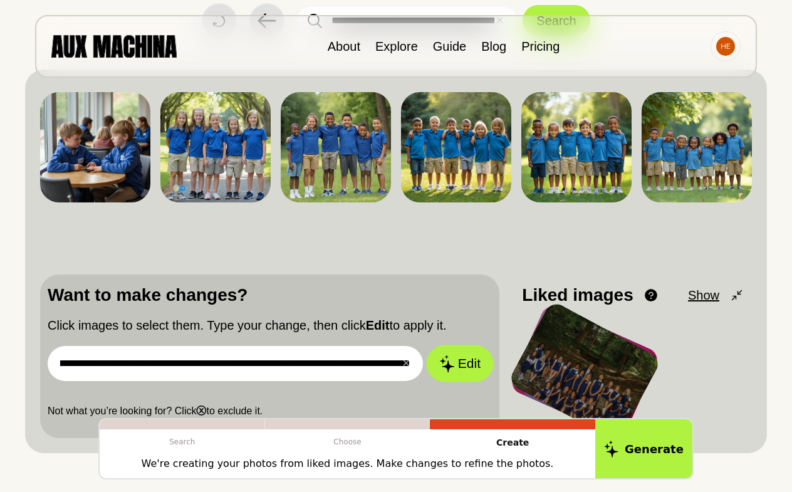
type input "**********"
click at [450, 362] on icon at bounding box center [446, 364] width 15 height 18
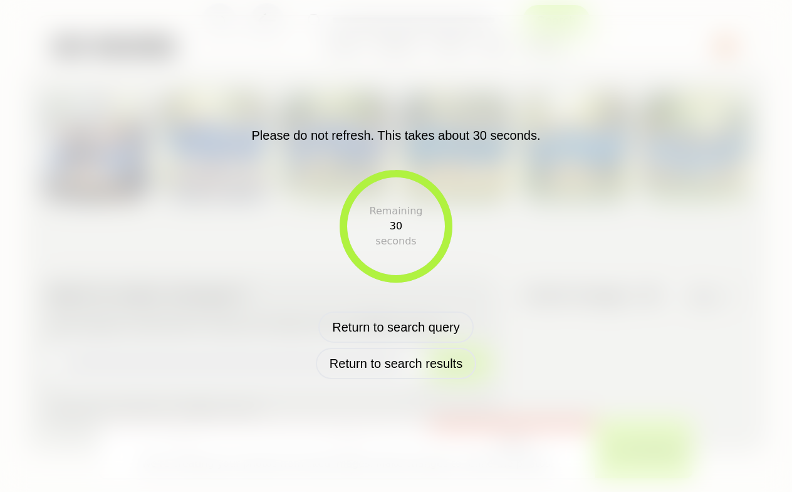
scroll to position [0, 0]
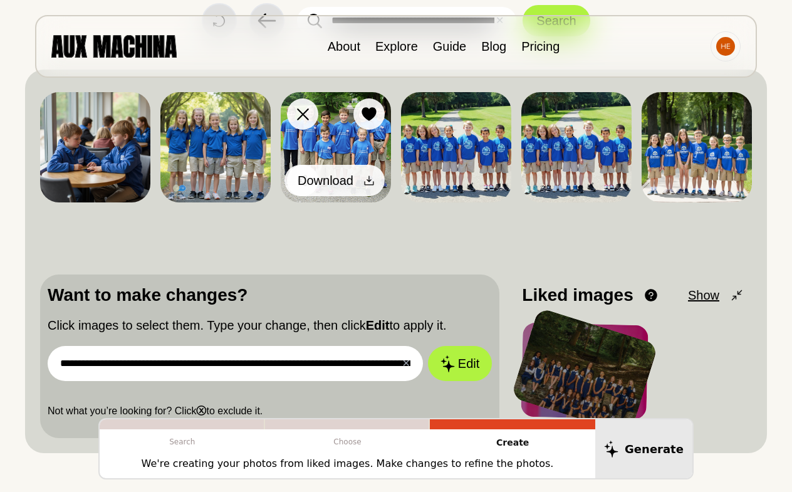
click at [365, 175] on icon at bounding box center [369, 180] width 13 height 13
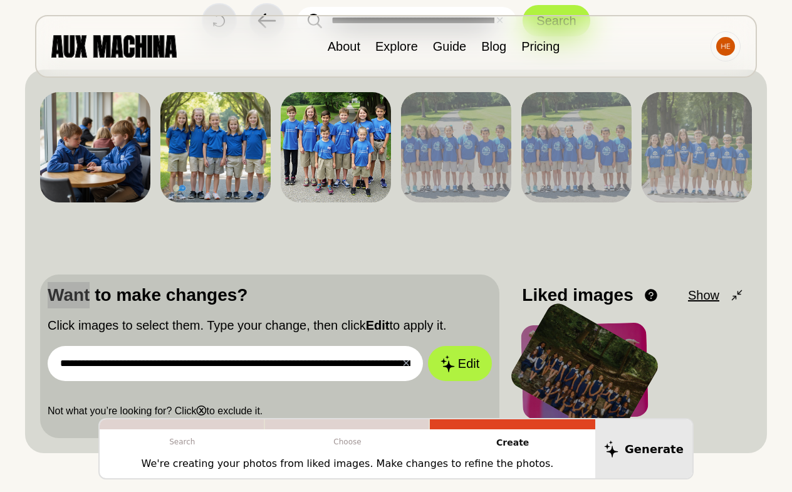
drag, startPoint x: 369, startPoint y: 174, endPoint x: 667, endPoint y: 19, distance: 336.1
click at [0, 0] on div "**********" at bounding box center [396, 143] width 792 height 492
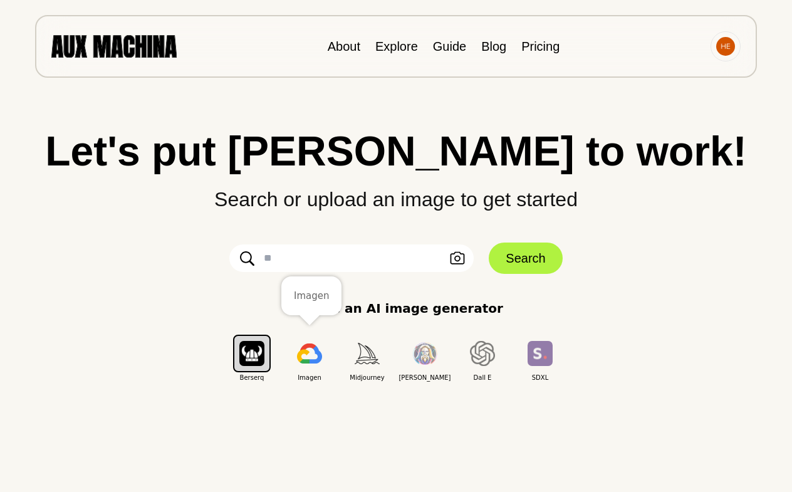
click at [308, 358] on img "button" at bounding box center [309, 353] width 25 height 20
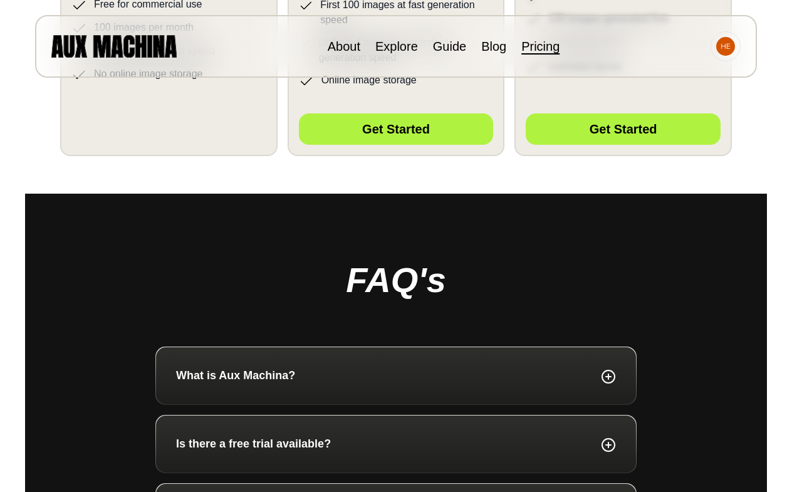
scroll to position [508, 0]
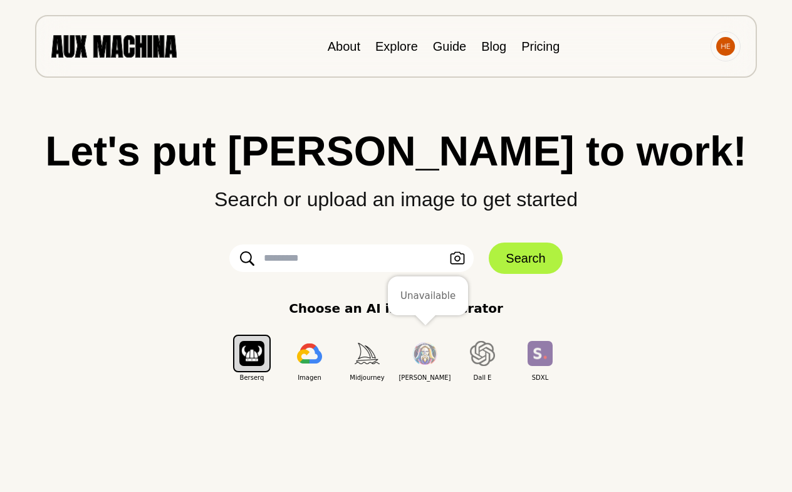
click at [429, 367] on button "button" at bounding box center [425, 354] width 38 height 38
click at [357, 363] on img "button" at bounding box center [367, 353] width 25 height 21
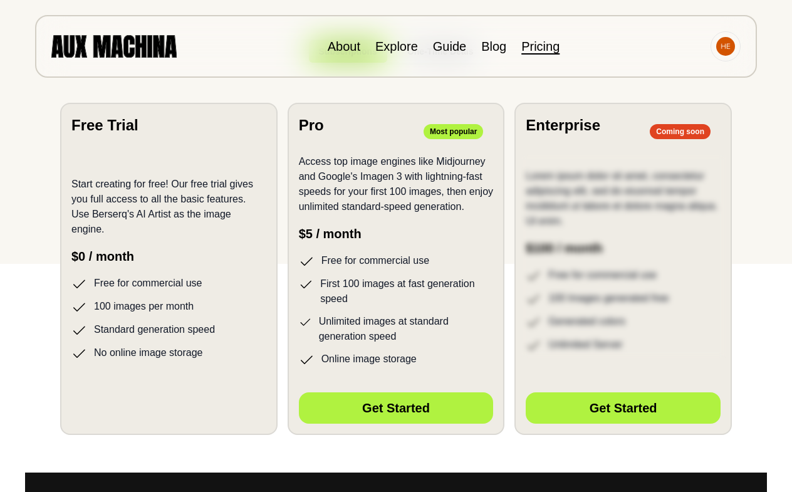
scroll to position [235, 0]
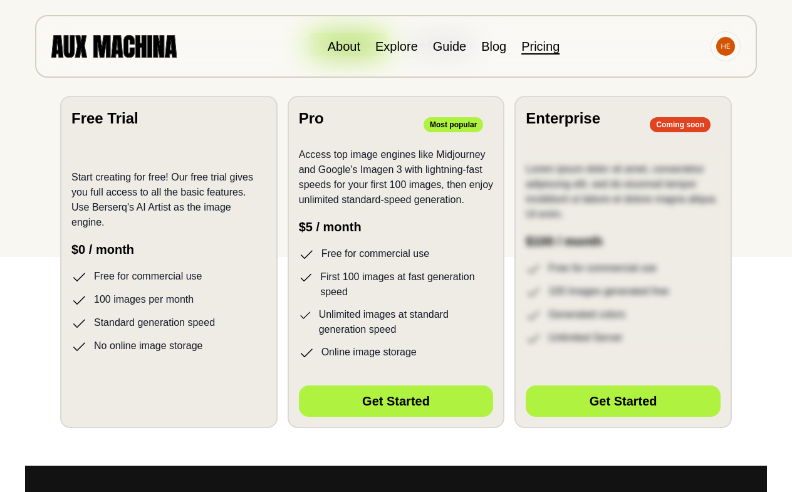
click at [170, 203] on p "Start creating for free! Our free trial gives you full access to all the basic …" at bounding box center [168, 200] width 195 height 60
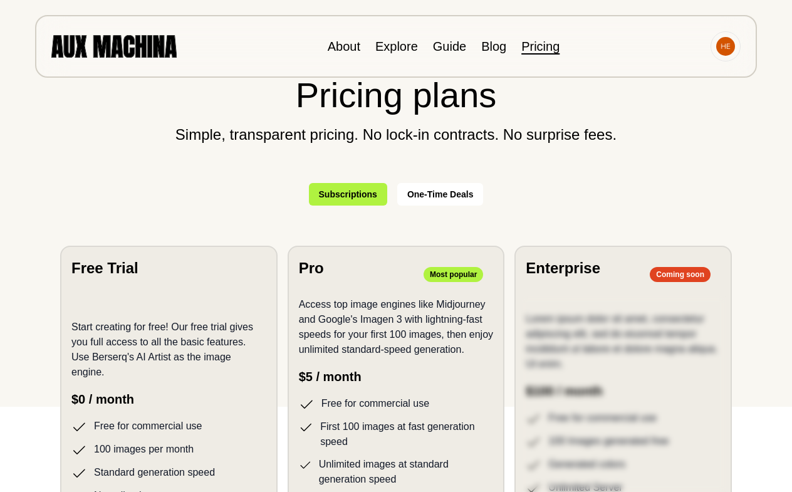
scroll to position [0, 0]
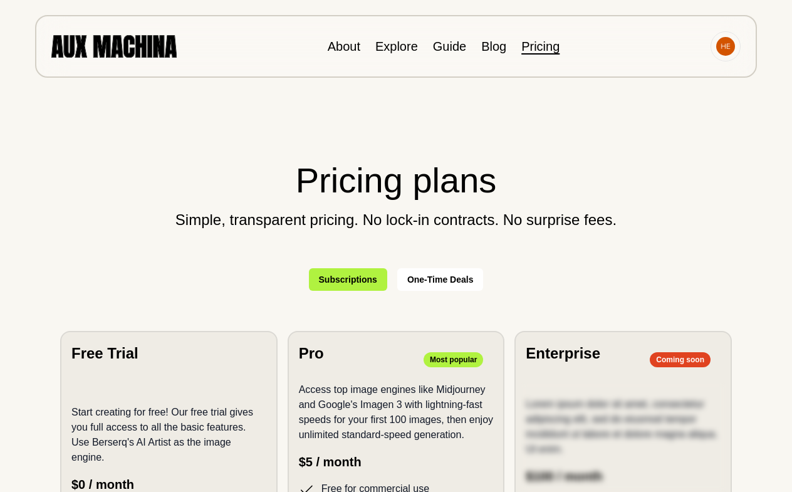
click at [434, 274] on button "One-Time Deals" at bounding box center [440, 279] width 86 height 23
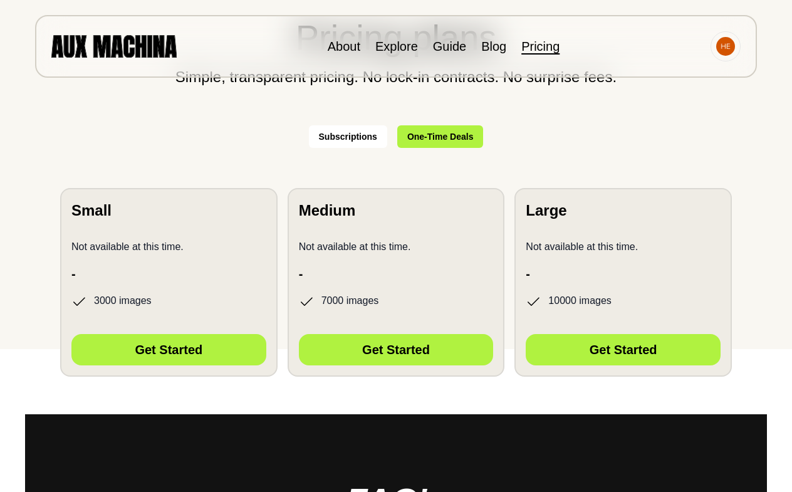
scroll to position [254, 0]
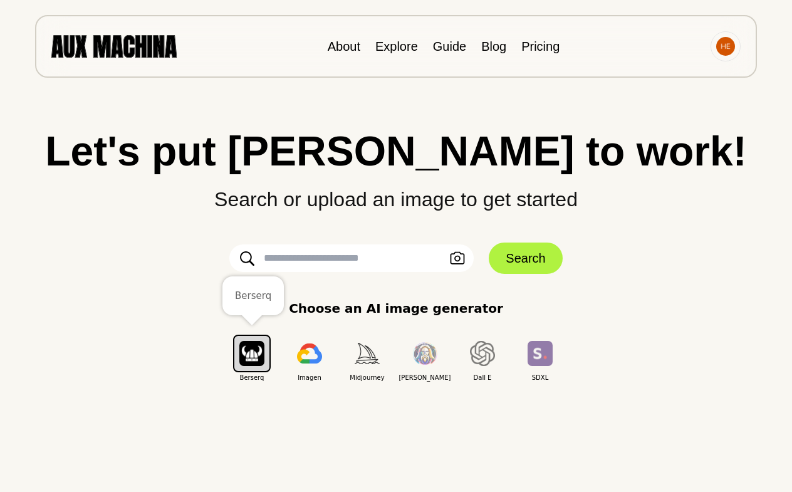
click at [252, 347] on img "button" at bounding box center [251, 353] width 25 height 24
click at [345, 262] on input "text" at bounding box center [351, 258] width 244 height 28
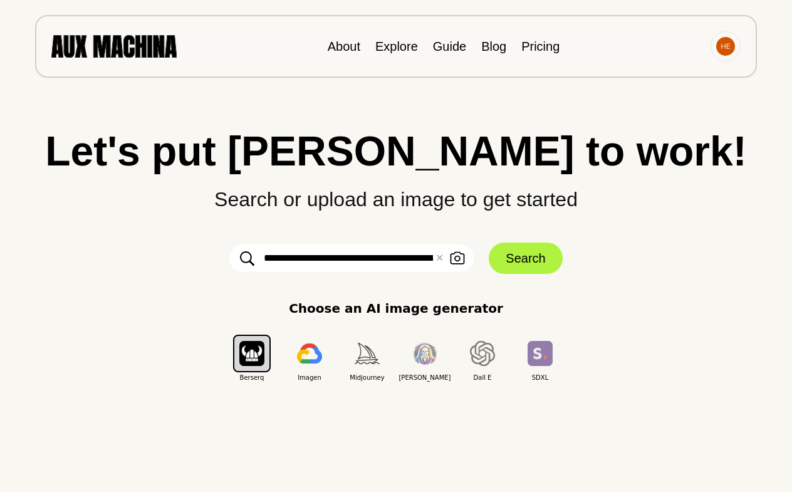
click at [320, 260] on input "**********" at bounding box center [351, 258] width 244 height 28
type input "**********"
click at [535, 266] on button "Search" at bounding box center [525, 258] width 73 height 31
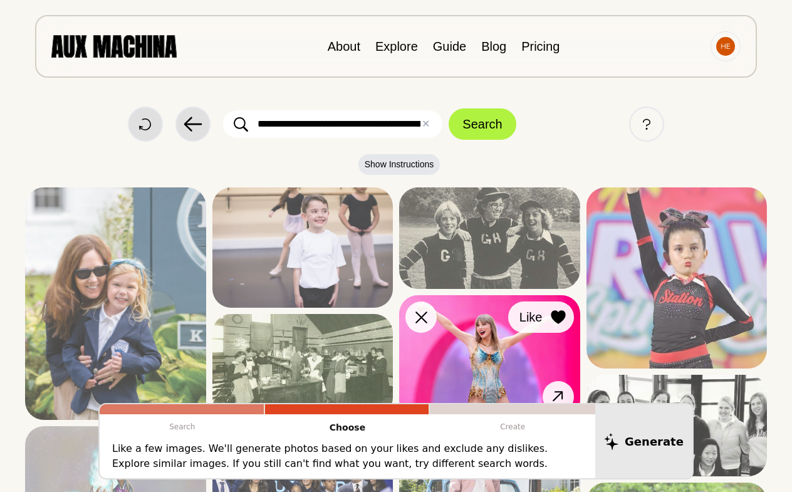
click at [555, 312] on icon at bounding box center [558, 317] width 14 height 14
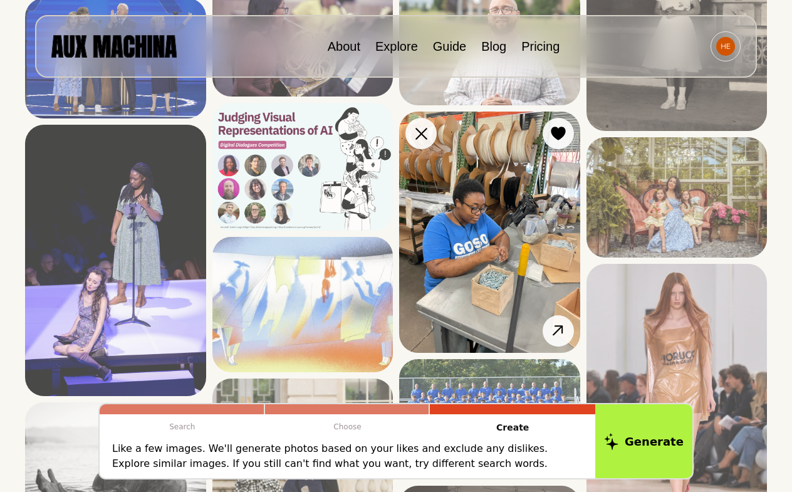
scroll to position [800, 0]
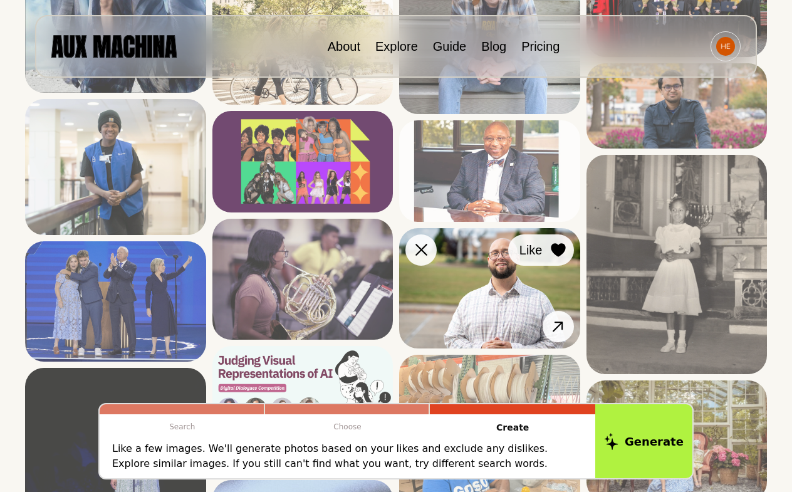
click at [557, 254] on icon at bounding box center [558, 250] width 14 height 14
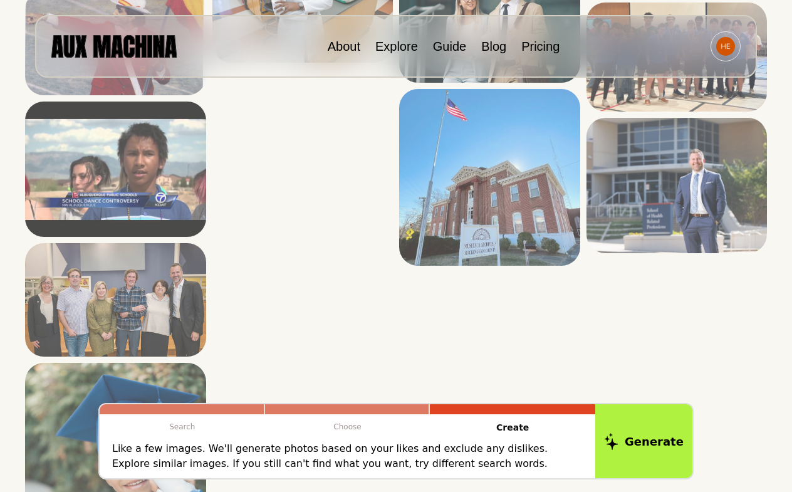
scroll to position [1987, 0]
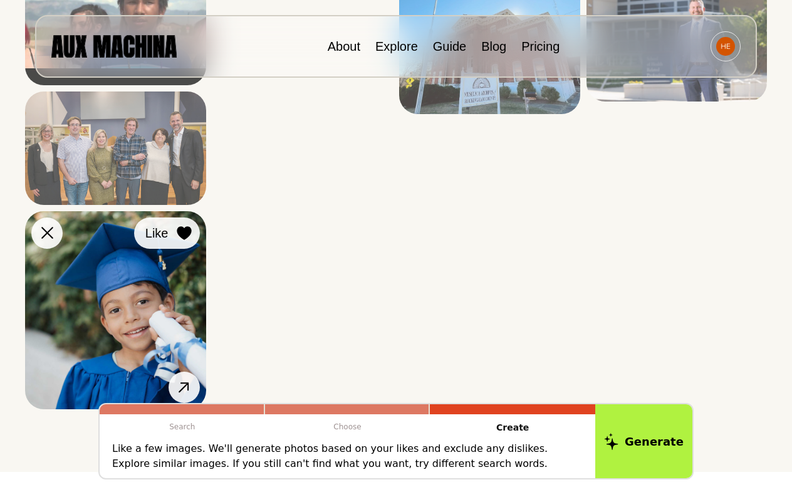
click at [181, 236] on icon at bounding box center [184, 233] width 14 height 14
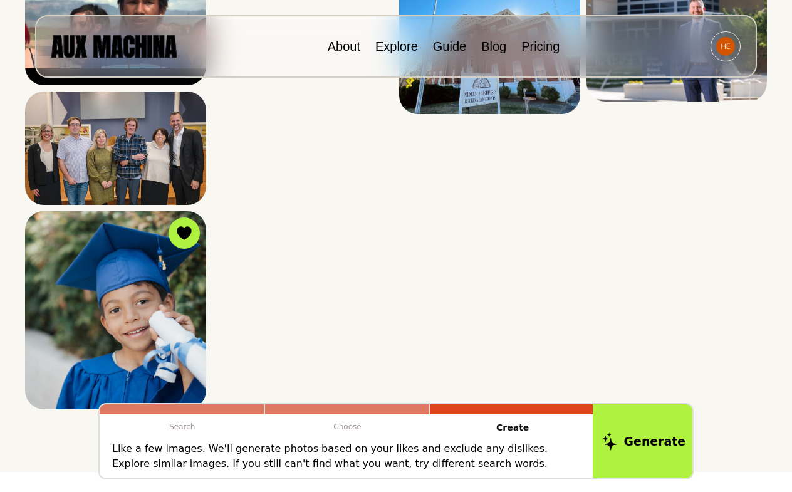
click at [636, 434] on button "Generate" at bounding box center [644, 441] width 102 height 78
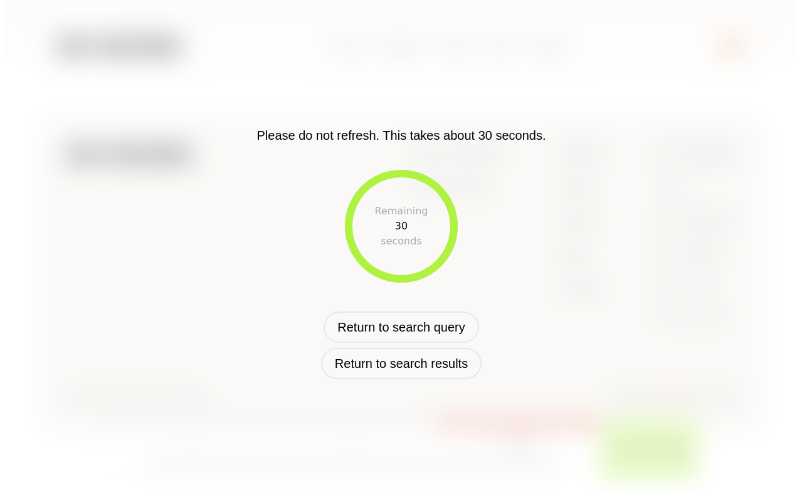
scroll to position [452, 0]
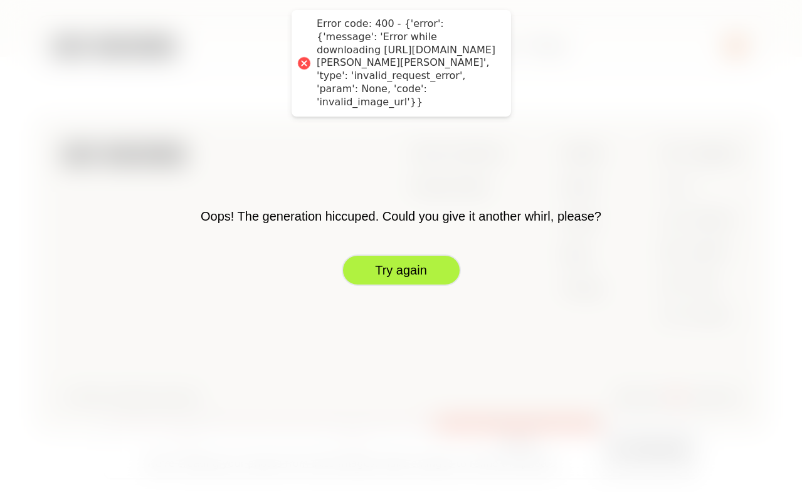
click at [412, 274] on button "Try again" at bounding box center [401, 269] width 119 height 31
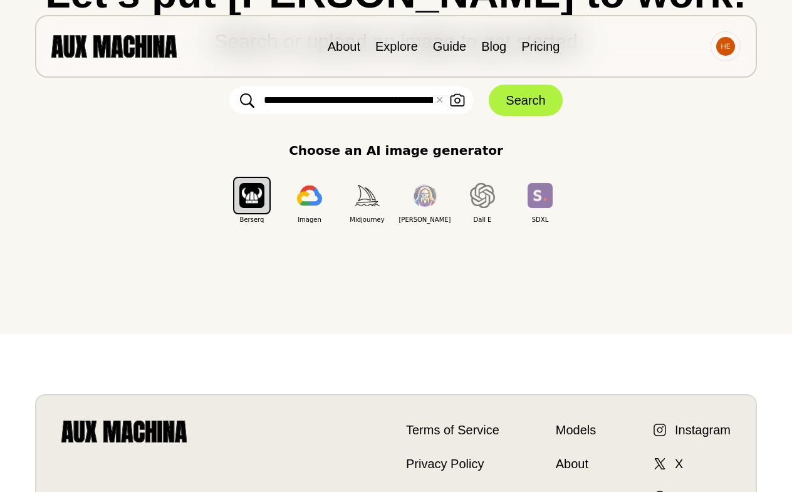
scroll to position [0, 0]
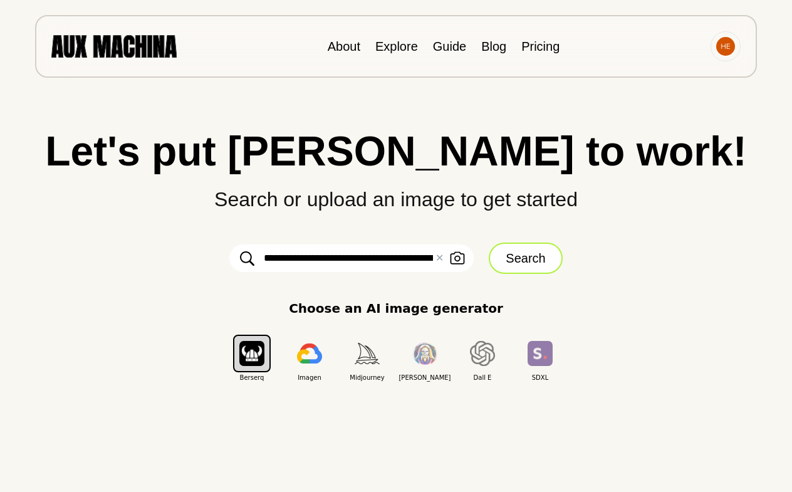
click at [508, 263] on button "Search" at bounding box center [525, 258] width 73 height 31
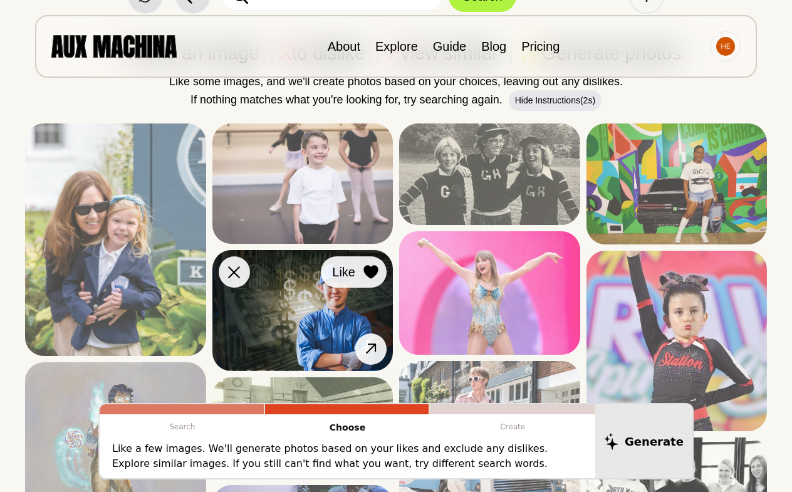
scroll to position [130, 0]
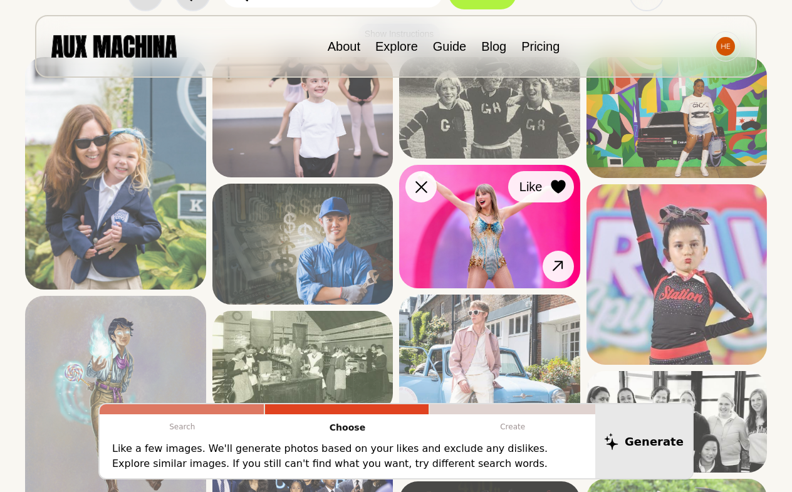
click at [553, 184] on icon at bounding box center [558, 187] width 14 height 14
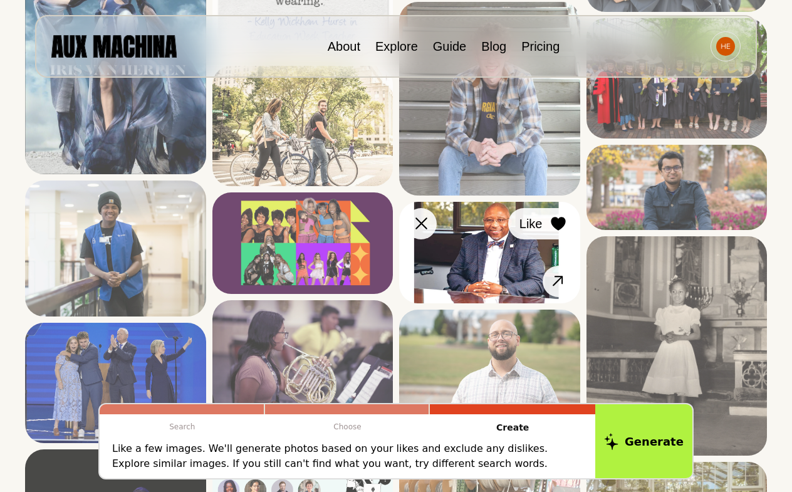
scroll to position [726, 0]
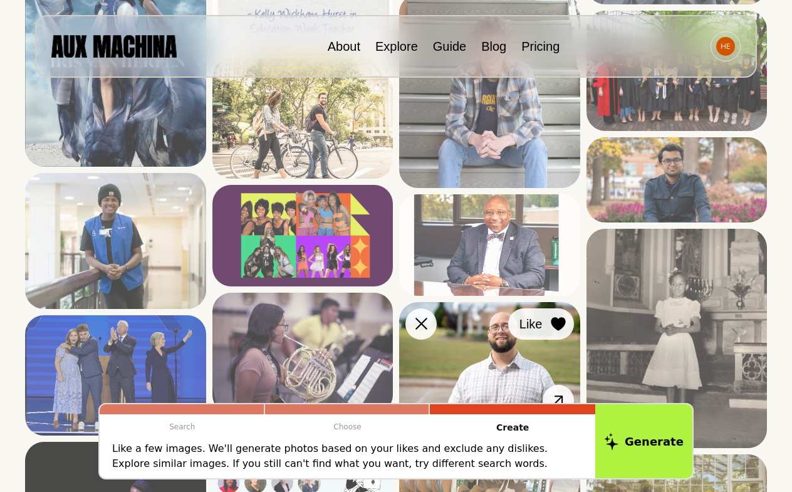
click at [553, 322] on icon at bounding box center [558, 324] width 14 height 14
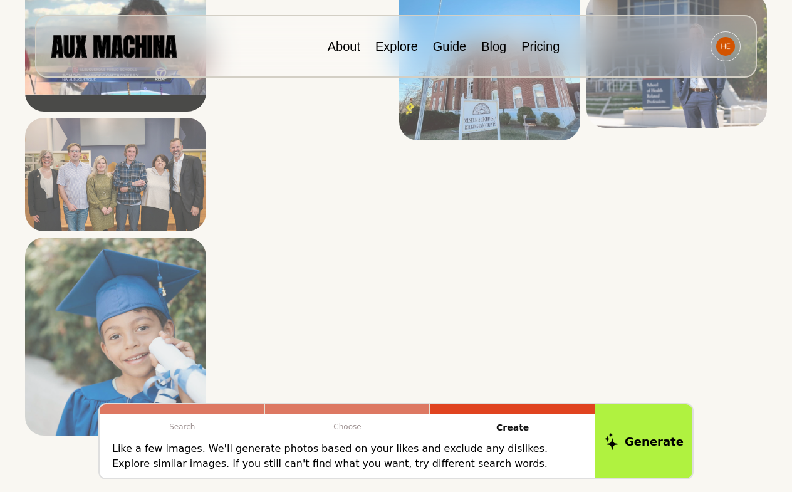
scroll to position [2054, 0]
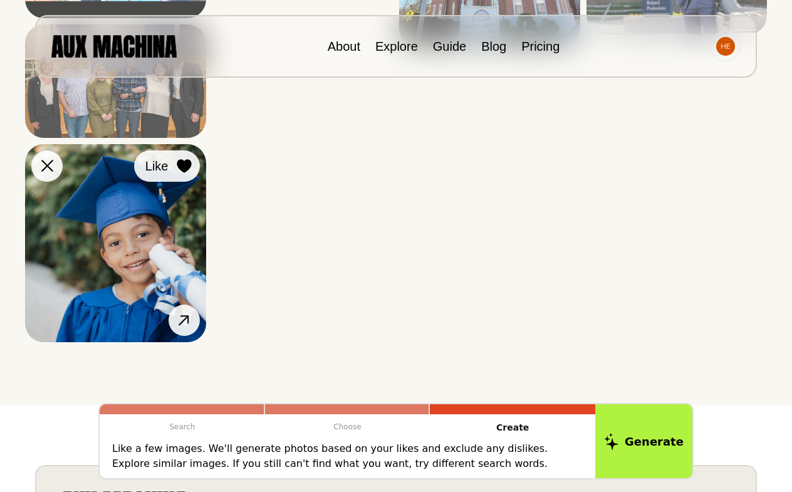
click at [189, 165] on icon at bounding box center [184, 166] width 14 height 14
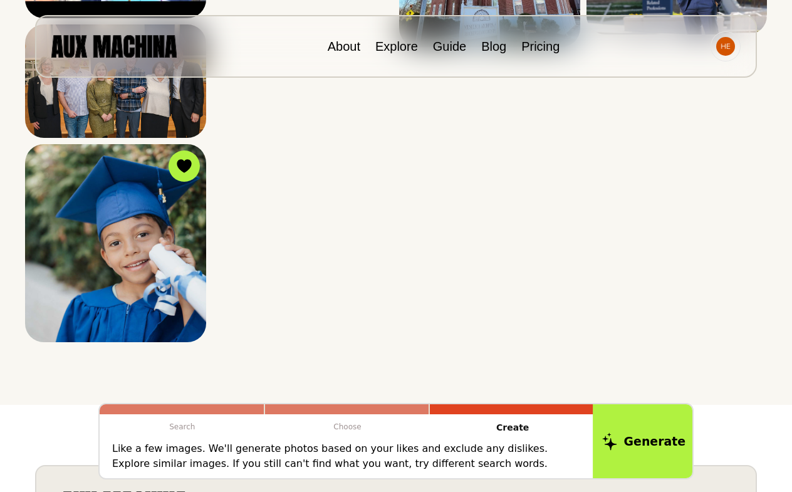
click at [675, 457] on button "Generate" at bounding box center [644, 441] width 102 height 78
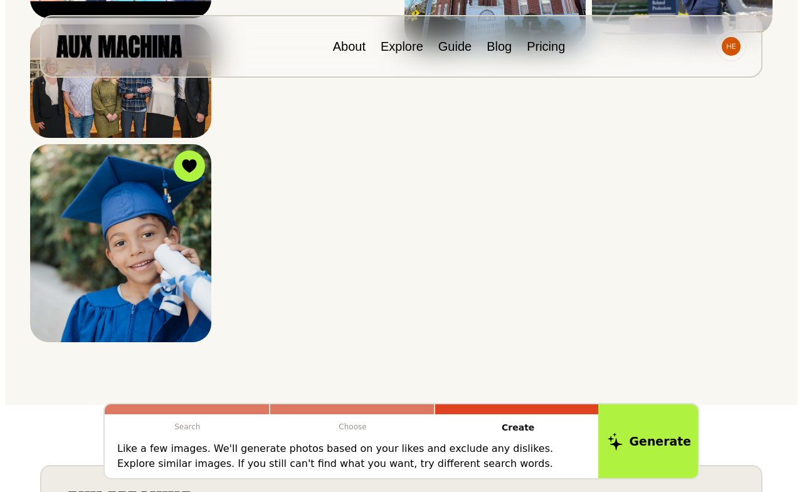
scroll to position [452, 0]
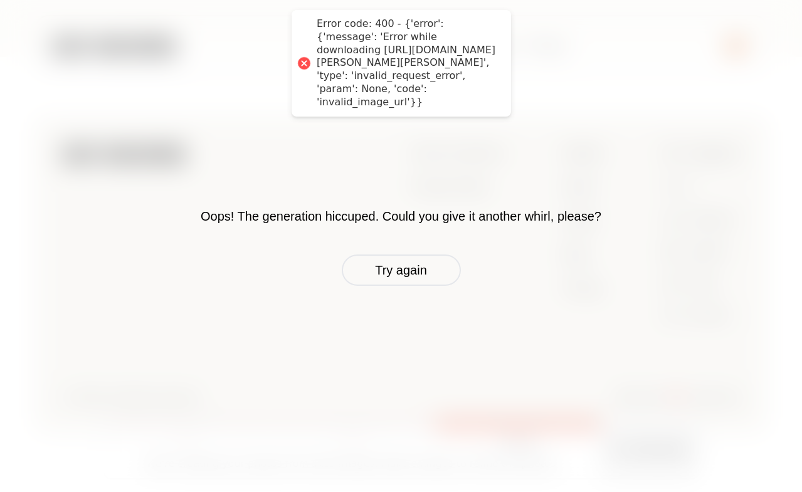
click at [426, 275] on button "Try again" at bounding box center [401, 269] width 119 height 31
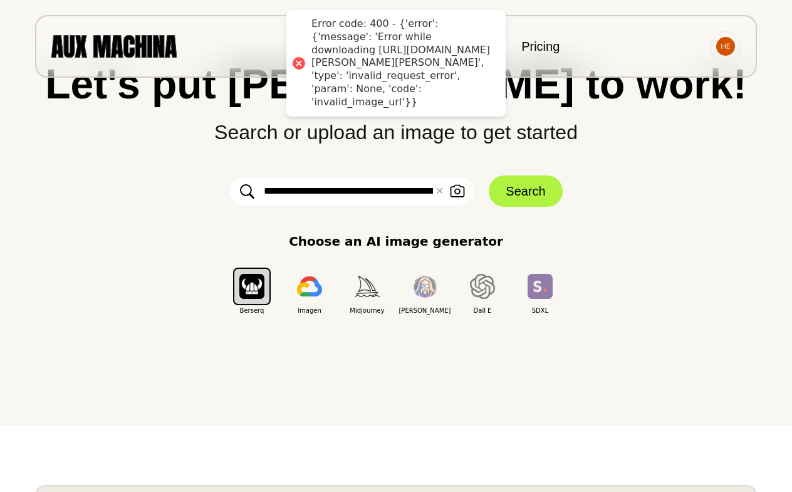
scroll to position [0, 0]
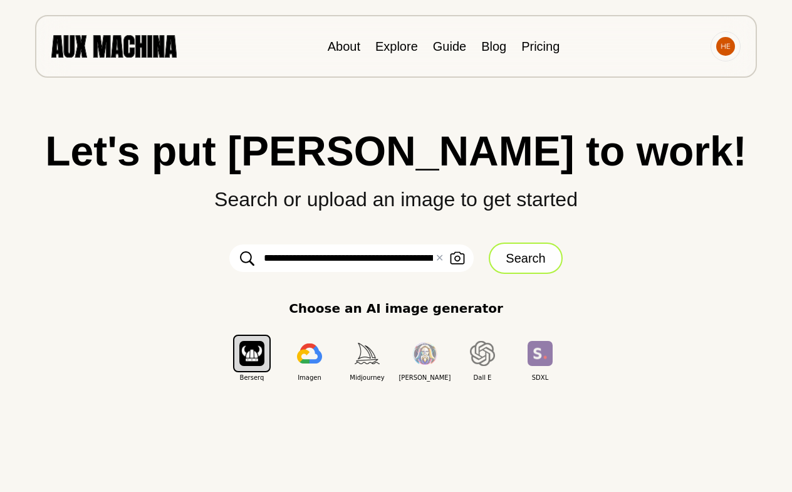
click at [542, 263] on button "Search" at bounding box center [525, 258] width 73 height 31
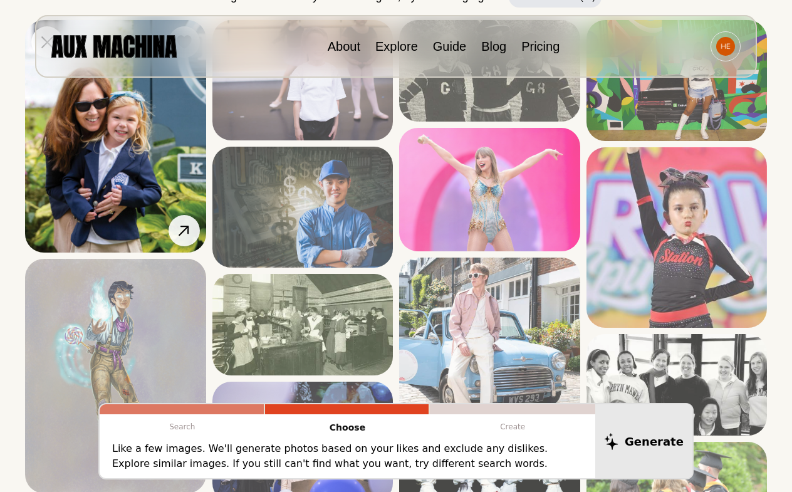
scroll to position [167, 0]
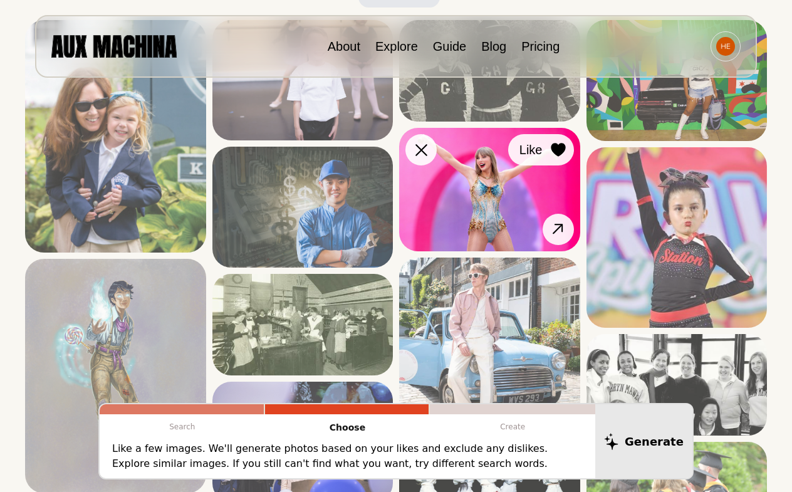
click at [562, 144] on icon at bounding box center [558, 150] width 15 height 14
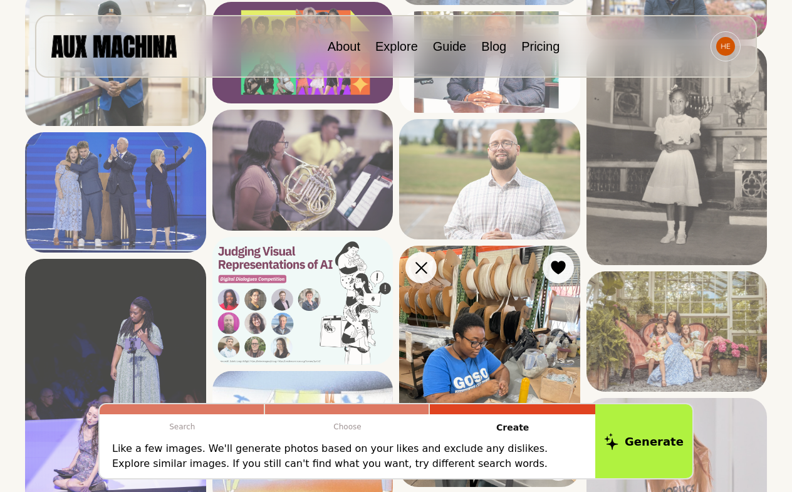
scroll to position [914, 0]
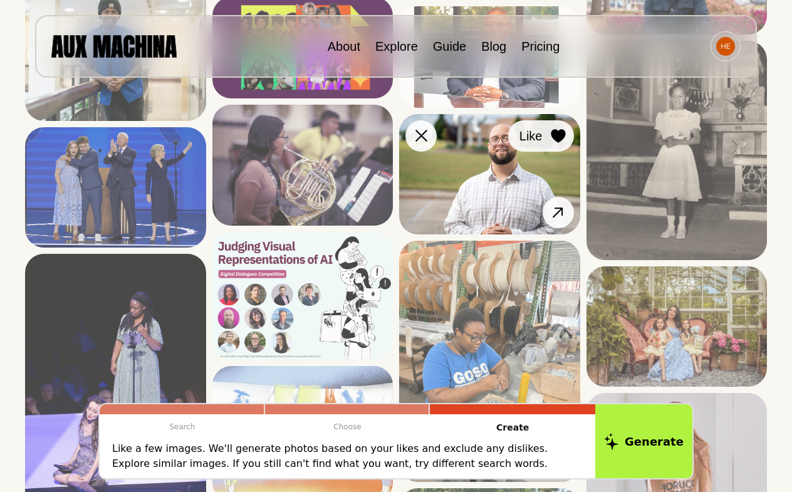
click at [567, 142] on button "Like" at bounding box center [541, 135] width 66 height 31
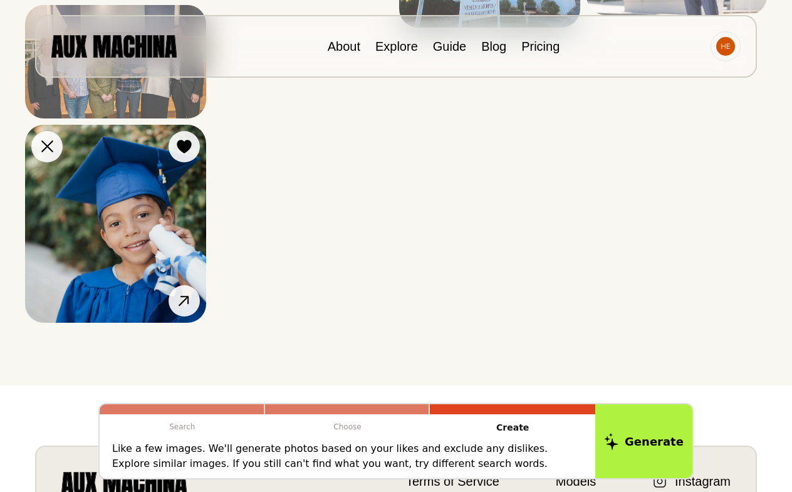
scroll to position [2069, 0]
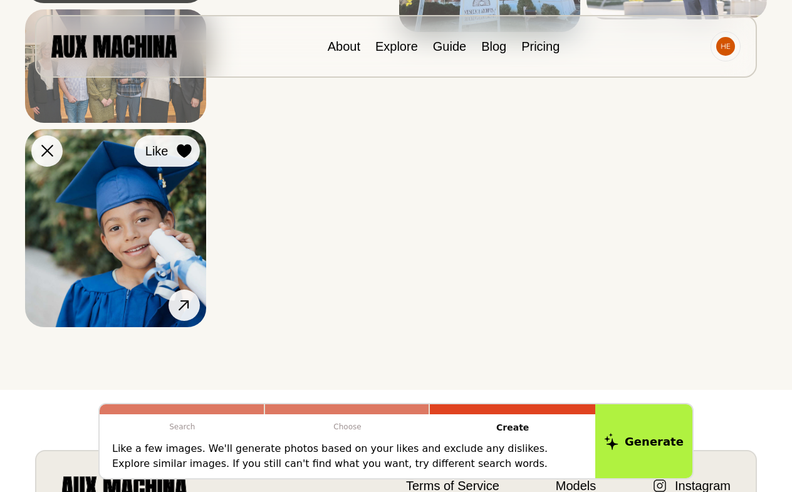
click at [185, 142] on div at bounding box center [184, 151] width 19 height 19
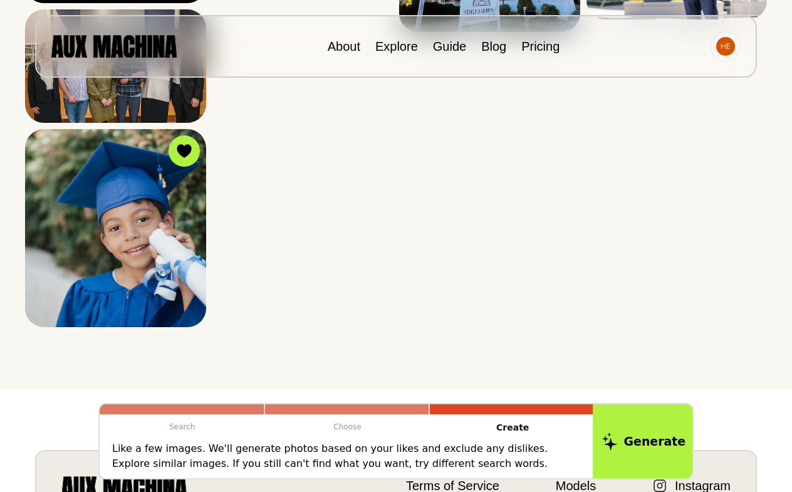
click at [628, 437] on button "Generate" at bounding box center [644, 441] width 102 height 78
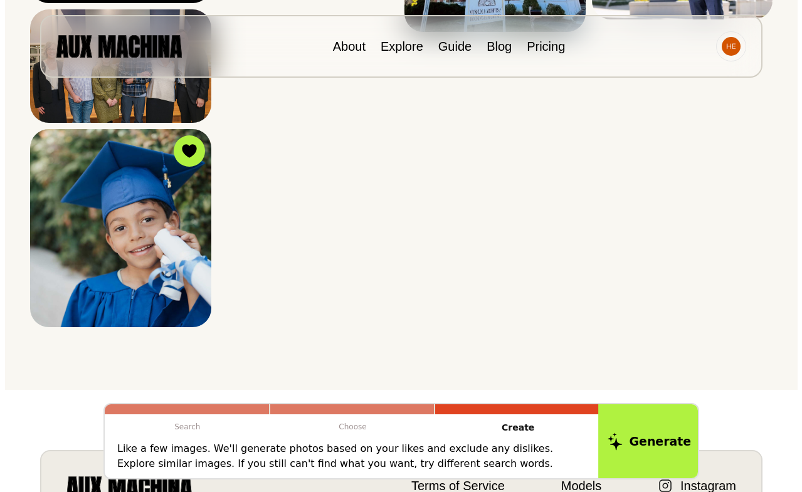
scroll to position [452, 0]
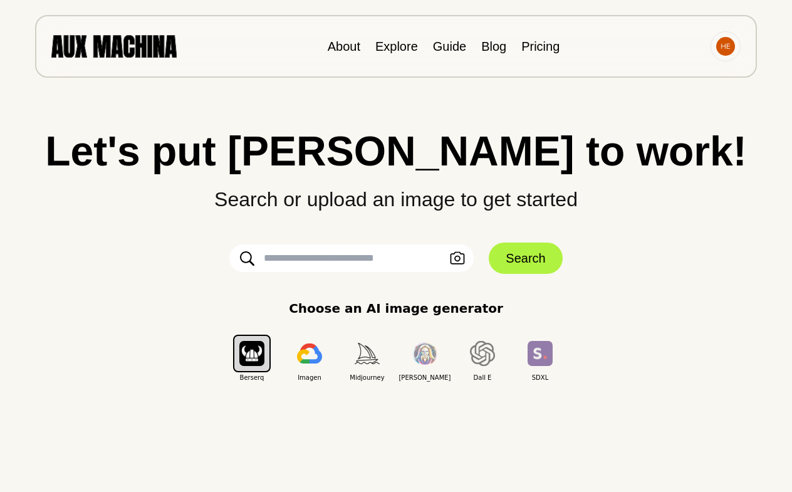
click at [411, 262] on input "text" at bounding box center [351, 258] width 244 height 28
type input "**********"
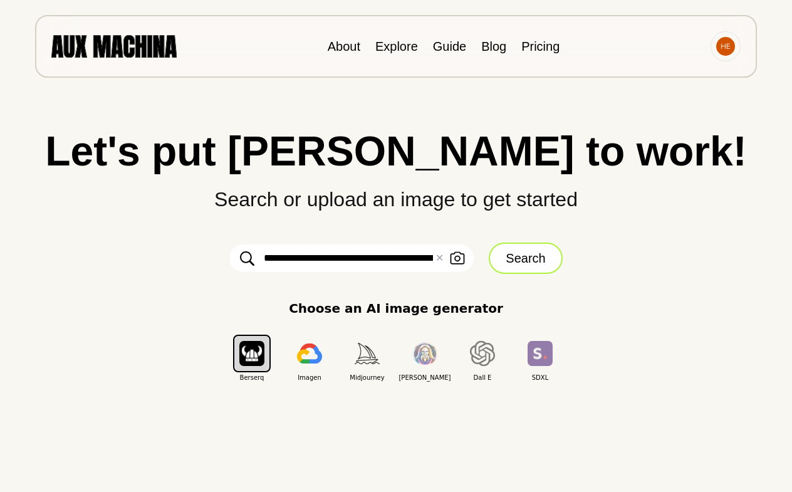
click at [512, 261] on button "Search" at bounding box center [525, 258] width 73 height 31
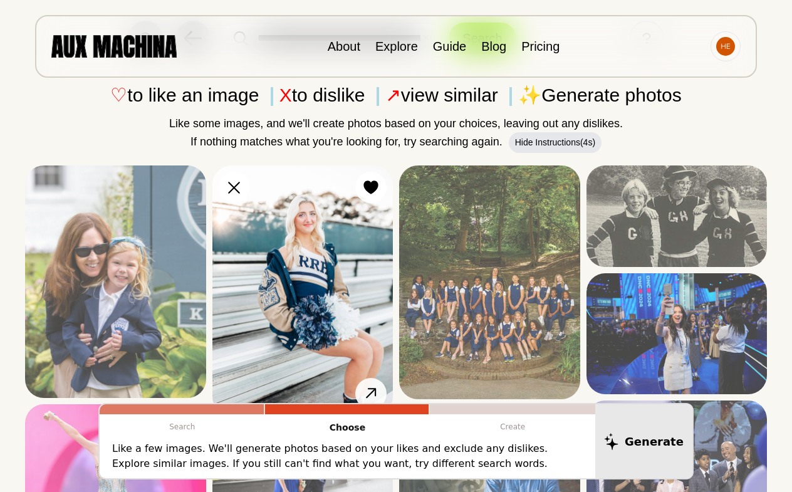
scroll to position [87, 0]
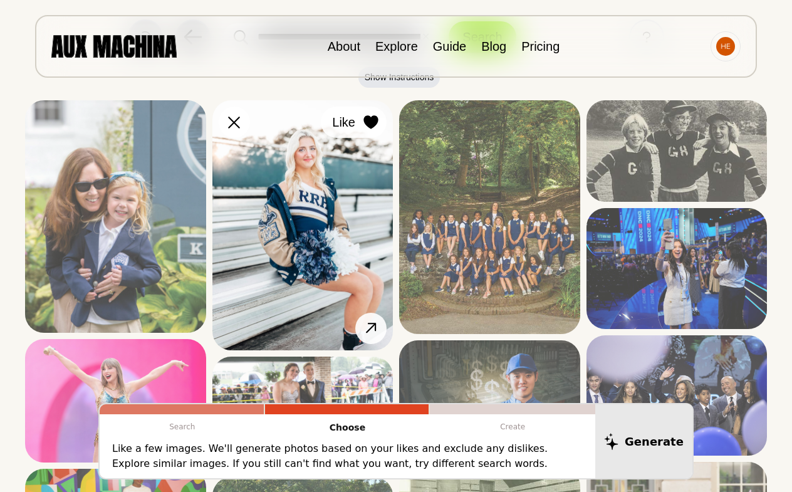
click at [369, 127] on icon at bounding box center [371, 122] width 14 height 14
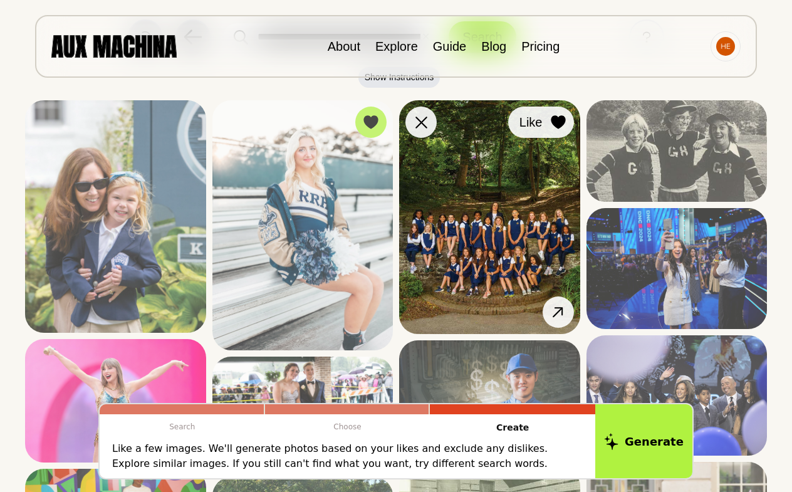
click at [560, 119] on icon at bounding box center [558, 122] width 14 height 14
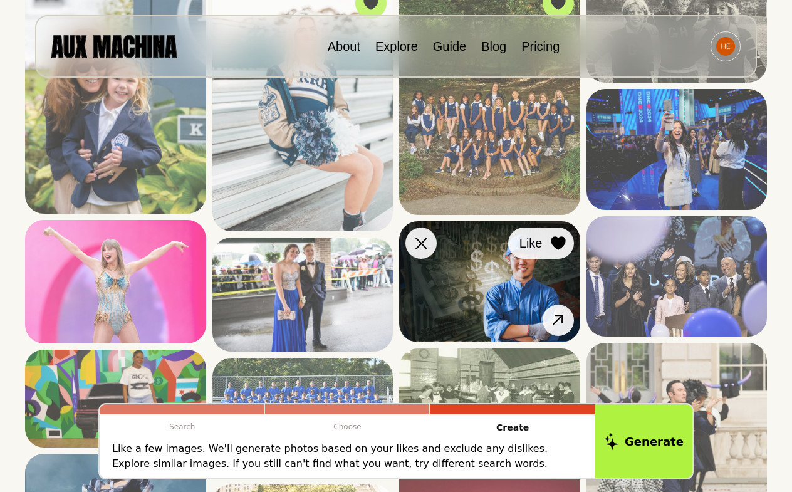
scroll to position [347, 0]
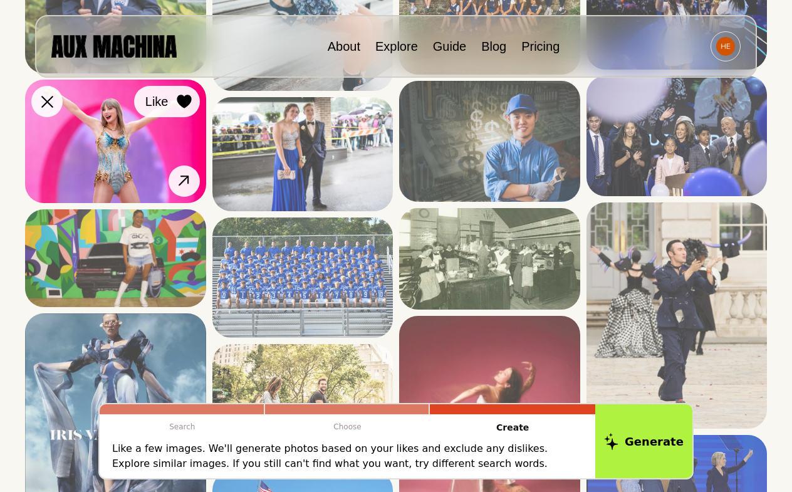
click at [183, 106] on icon at bounding box center [184, 102] width 14 height 14
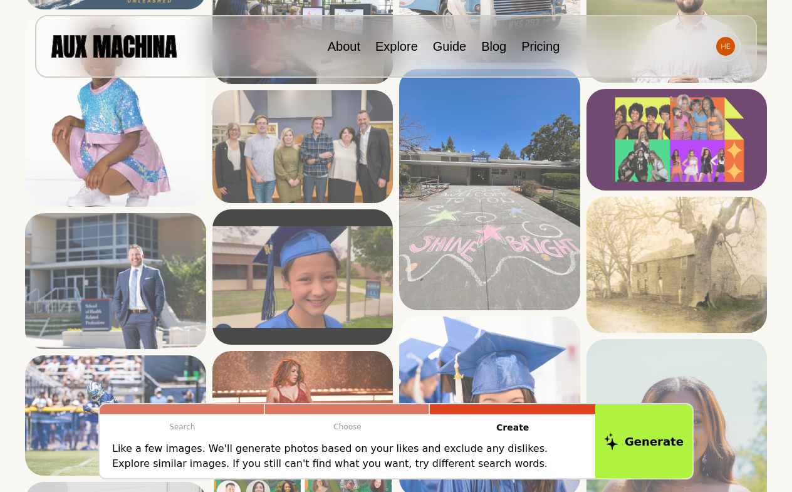
scroll to position [1131, 0]
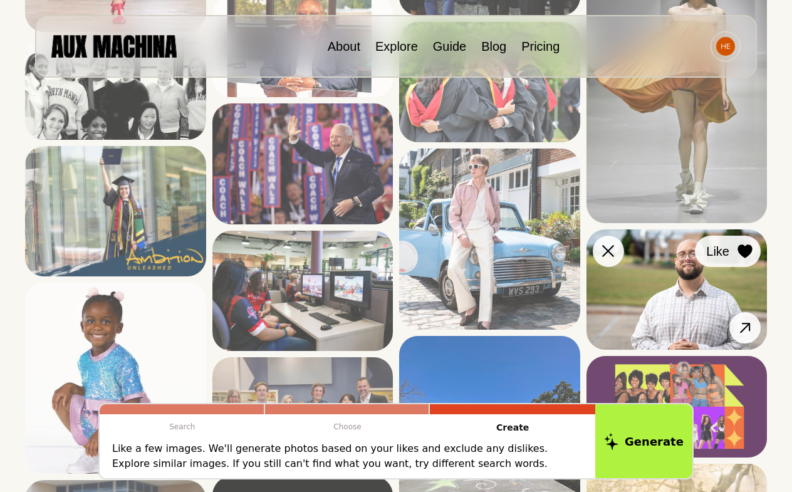
click at [740, 241] on button "Like" at bounding box center [728, 251] width 66 height 31
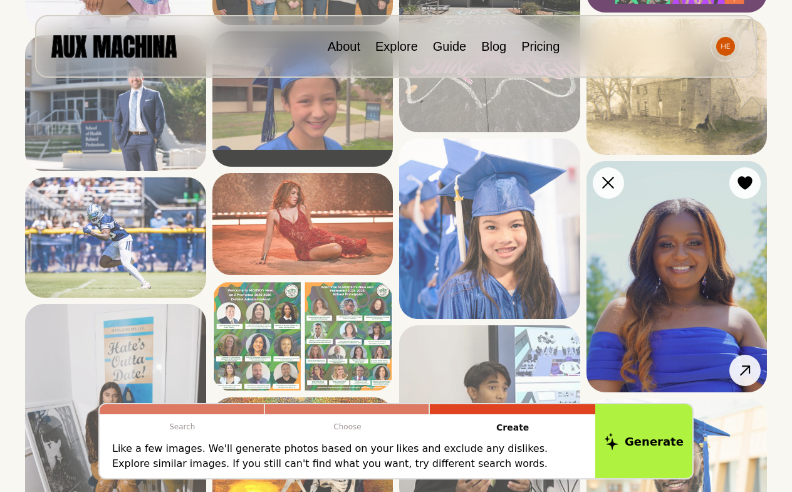
scroll to position [1563, 0]
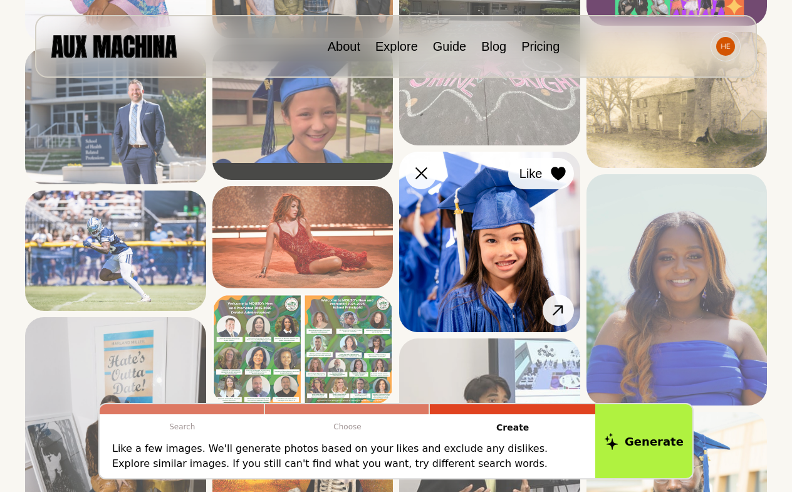
click at [558, 169] on icon at bounding box center [558, 174] width 14 height 14
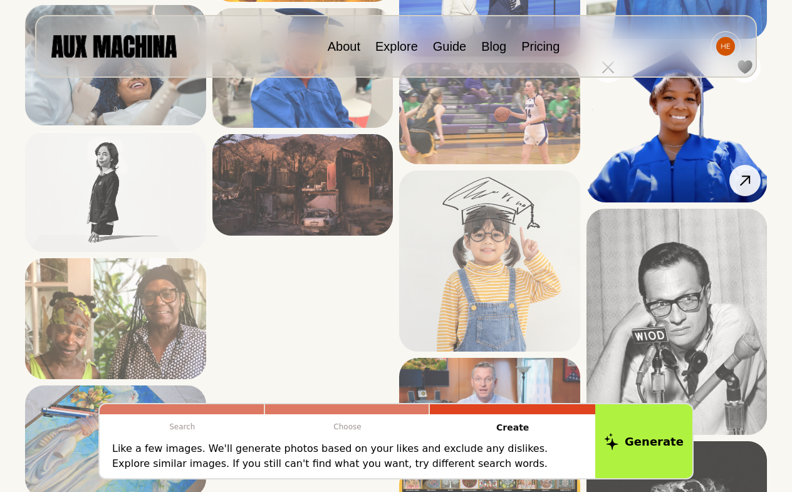
scroll to position [2085, 0]
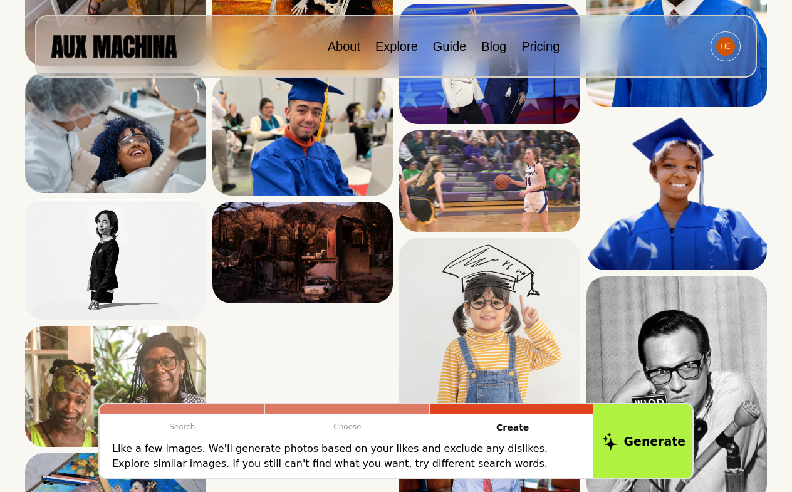
click at [624, 429] on button "Generate" at bounding box center [644, 441] width 102 height 78
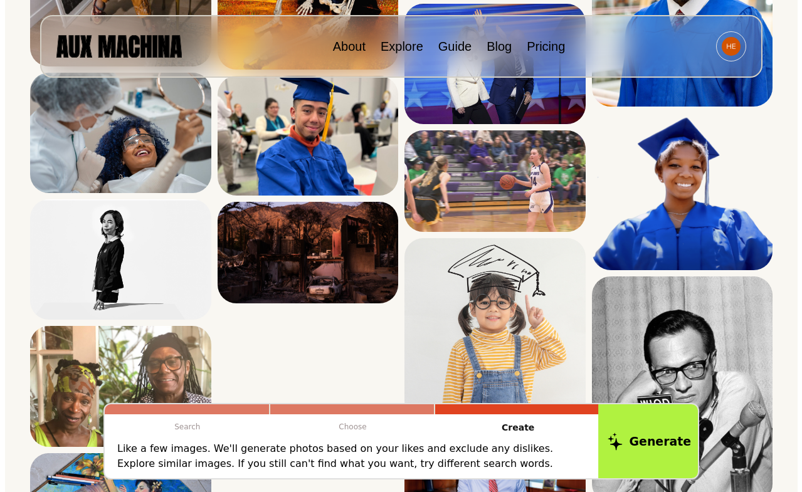
scroll to position [452, 0]
